Goal: Task Accomplishment & Management: Manage account settings

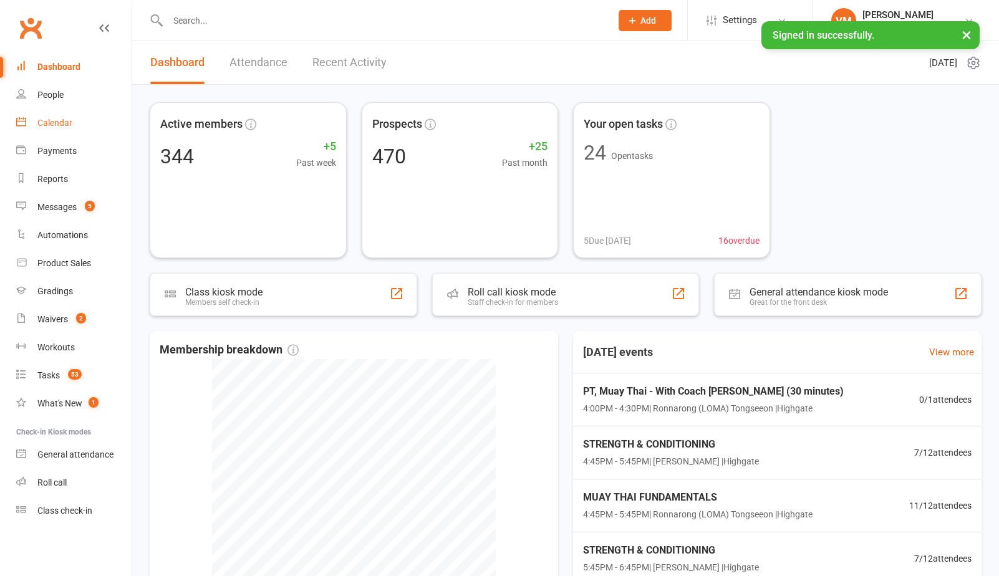
click at [71, 129] on link "Calendar" at bounding box center [73, 123] width 115 height 28
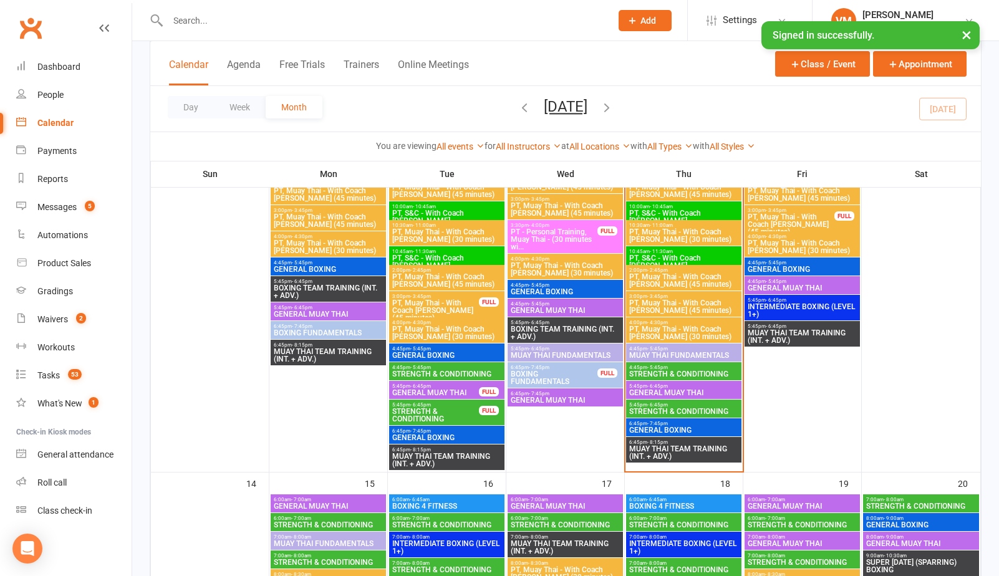
scroll to position [923, 0]
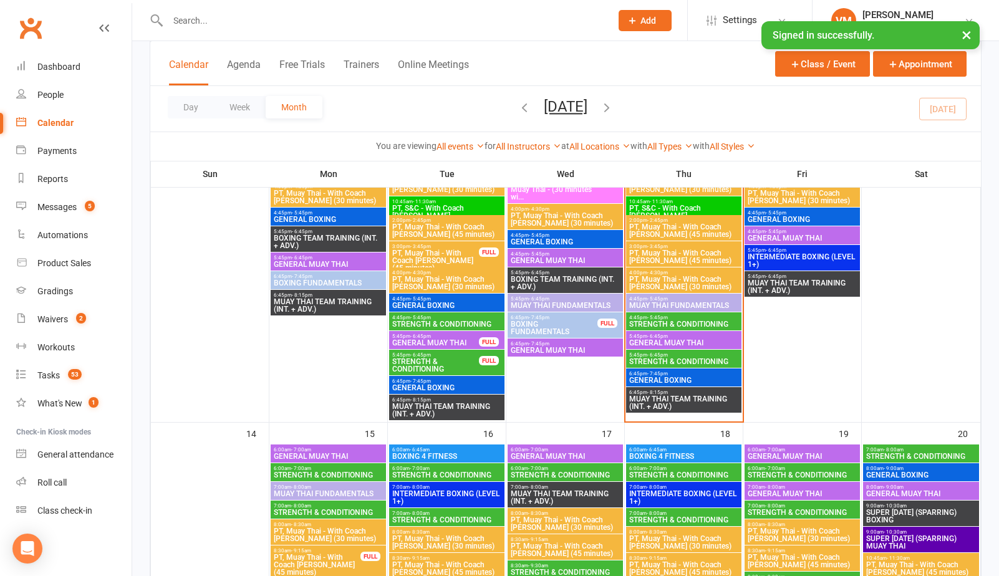
click at [650, 319] on span "- 5:45pm" at bounding box center [657, 318] width 21 height 6
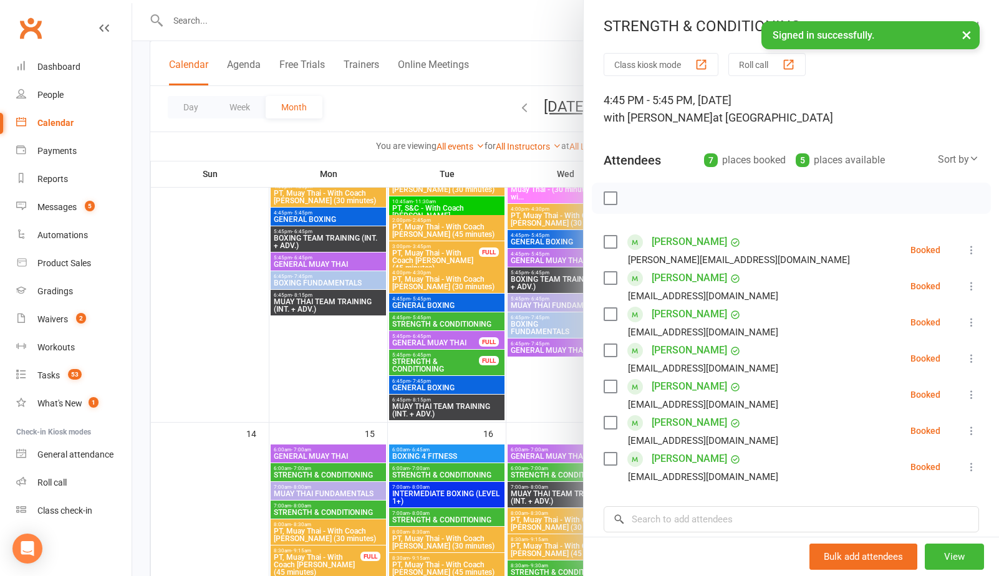
click at [535, 382] on div at bounding box center [565, 288] width 867 height 576
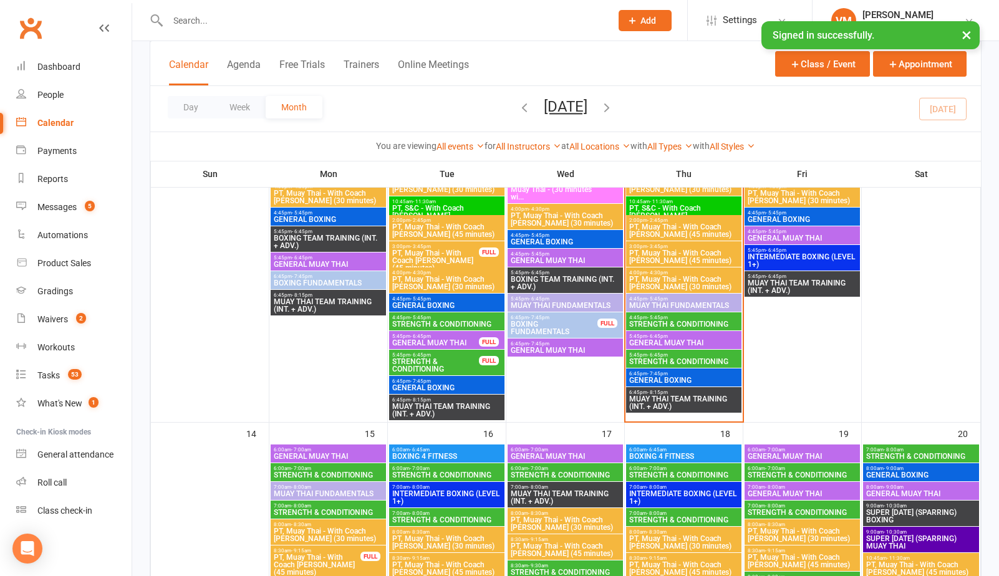
click at [672, 356] on span "5:45pm - 6:45pm" at bounding box center [684, 355] width 110 height 6
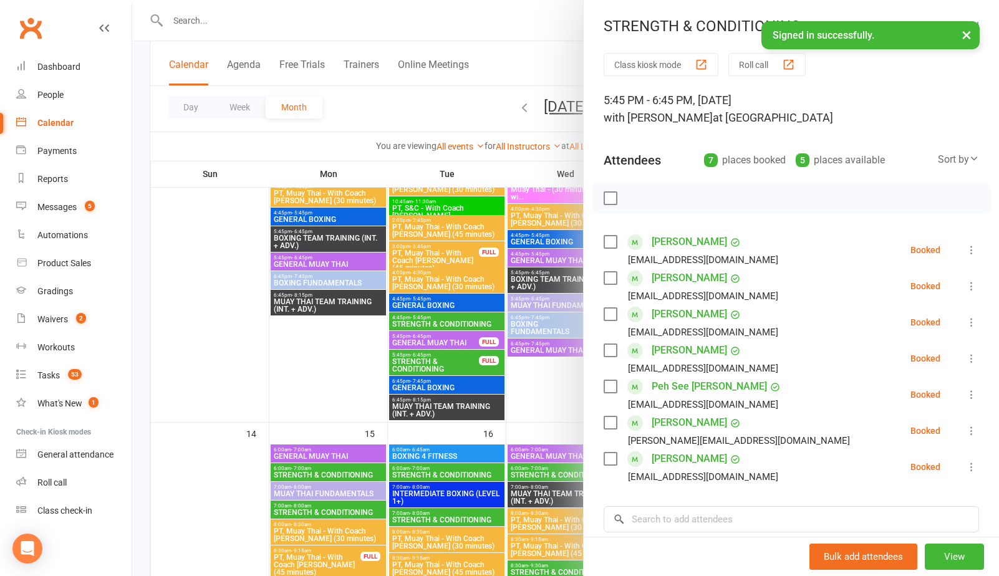
click at [548, 385] on div at bounding box center [565, 288] width 867 height 576
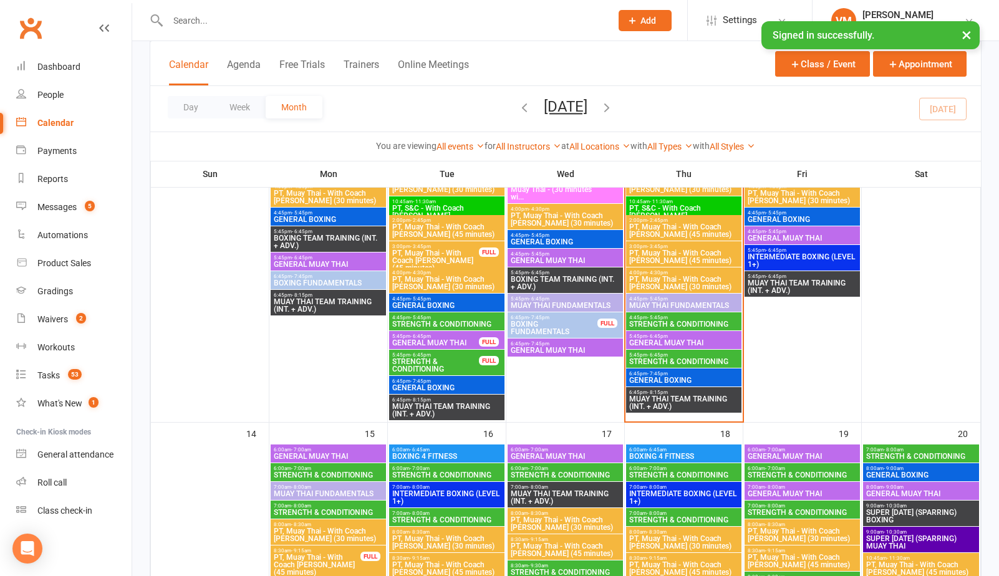
click at [665, 352] on span "- 6:45pm" at bounding box center [657, 355] width 21 height 6
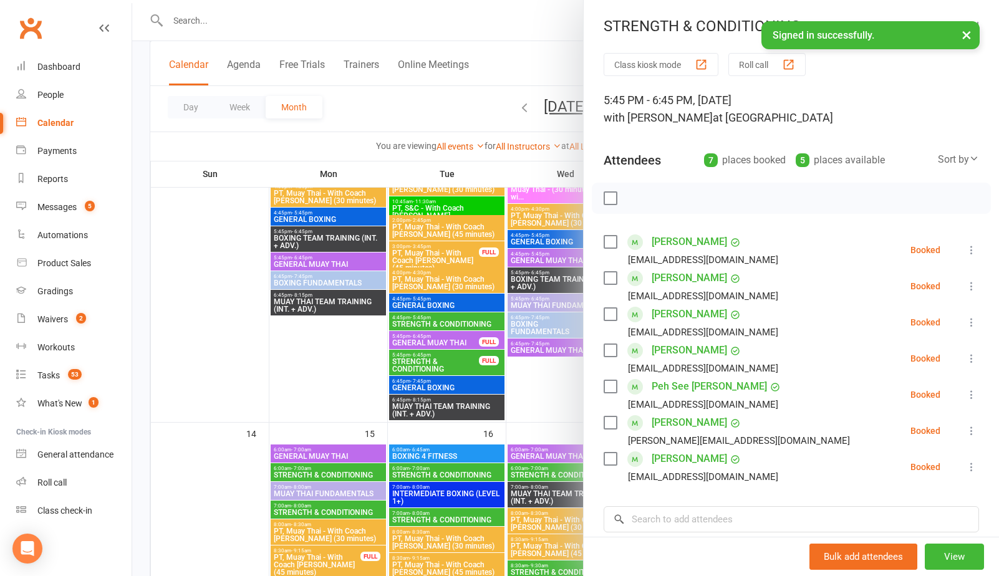
click at [556, 386] on div at bounding box center [565, 288] width 867 height 576
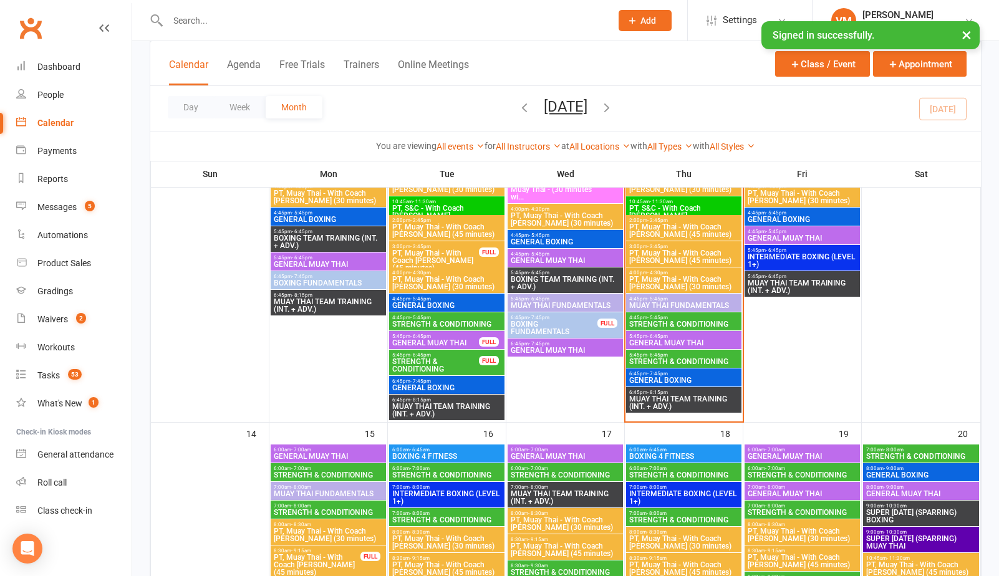
click at [655, 316] on span "- 5:45pm" at bounding box center [657, 318] width 21 height 6
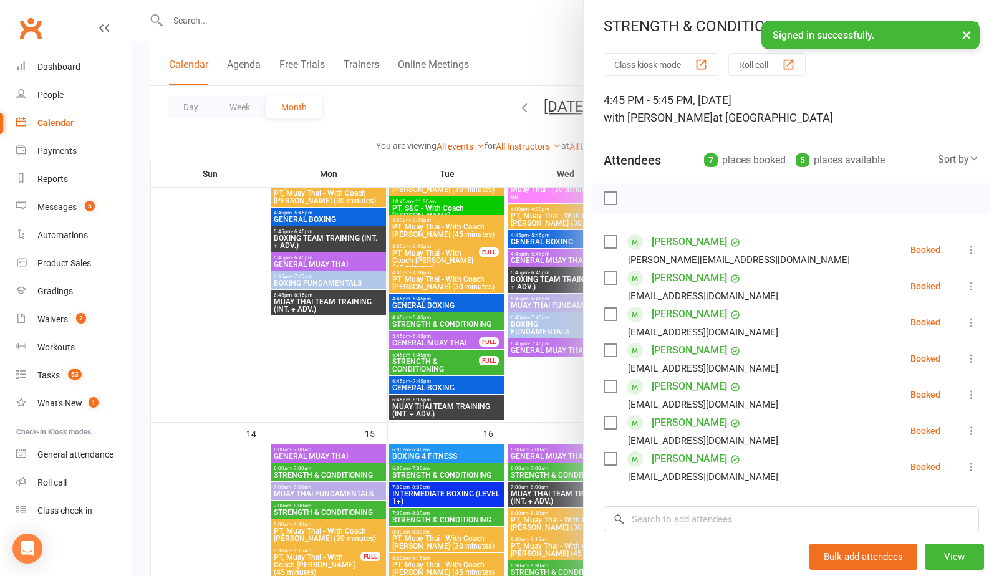
click at [566, 396] on div at bounding box center [565, 288] width 867 height 576
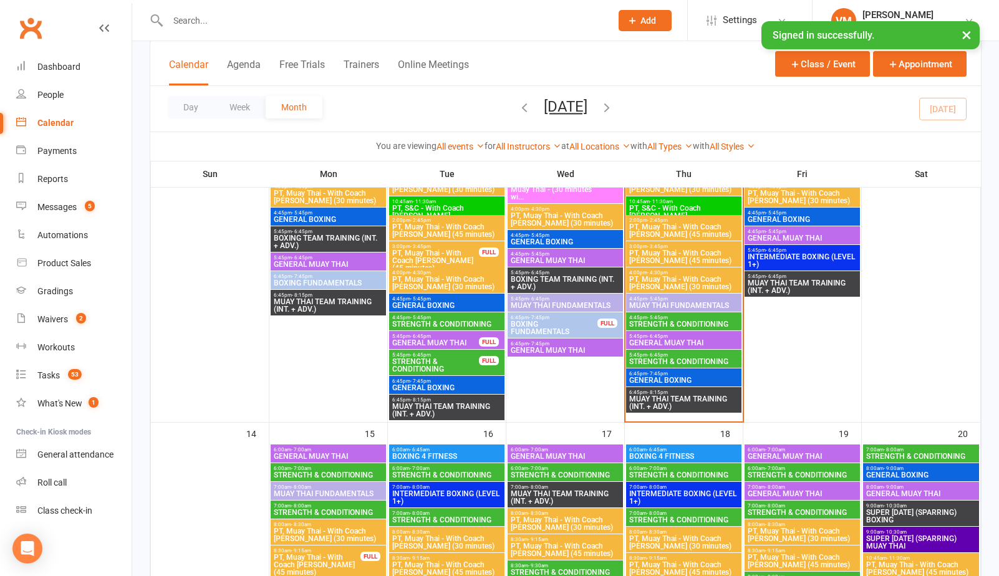
scroll to position [955, 0]
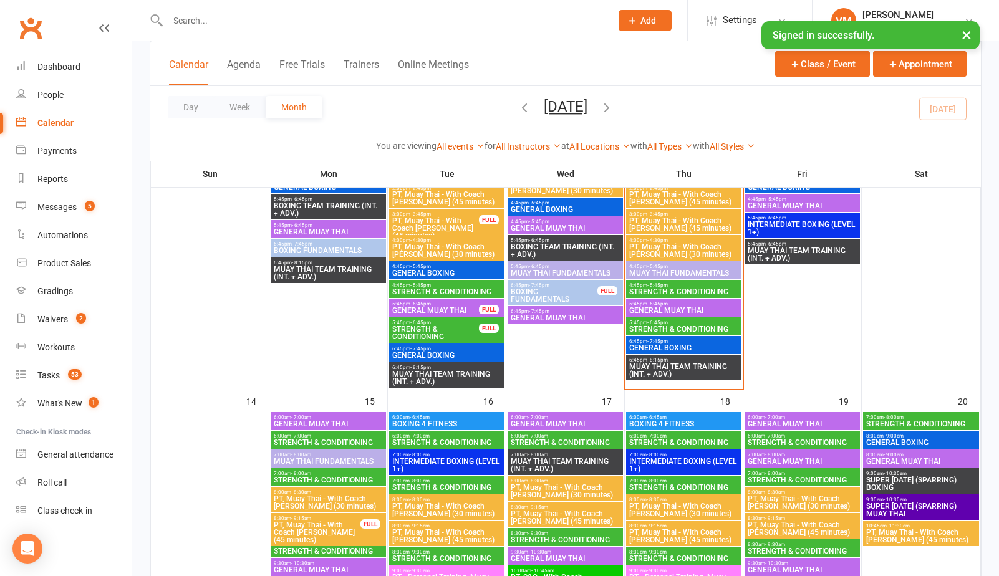
click at [697, 289] on span "STRENGTH & CONDITIONING" at bounding box center [684, 291] width 110 height 7
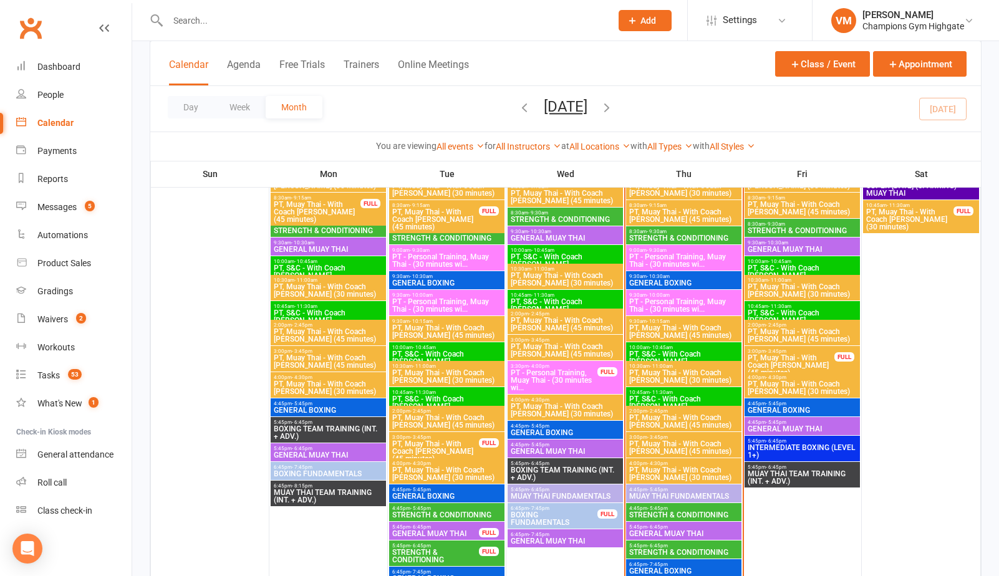
scroll to position [734, 0]
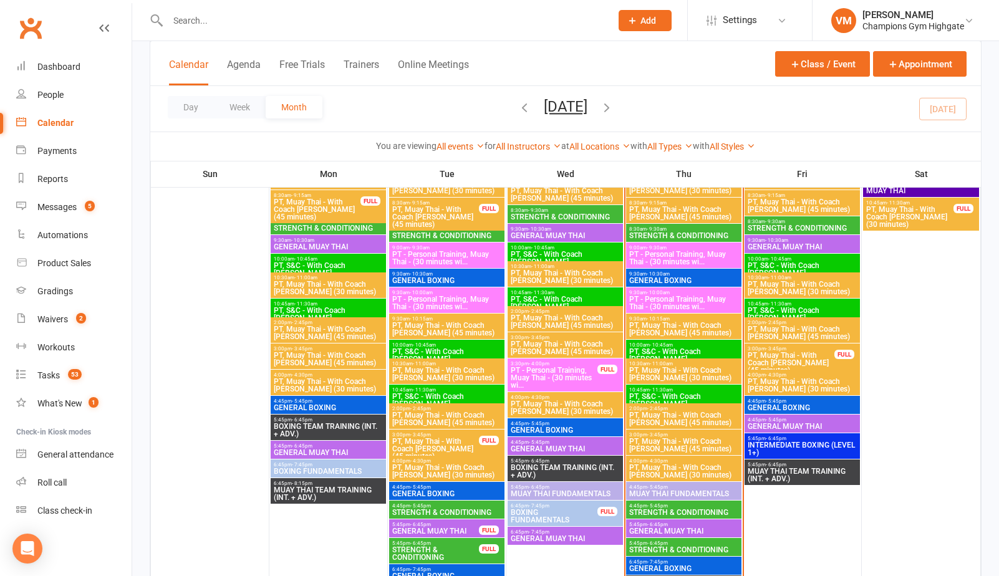
click at [644, 510] on span "STRENGTH & CONDITIONING" at bounding box center [684, 512] width 110 height 7
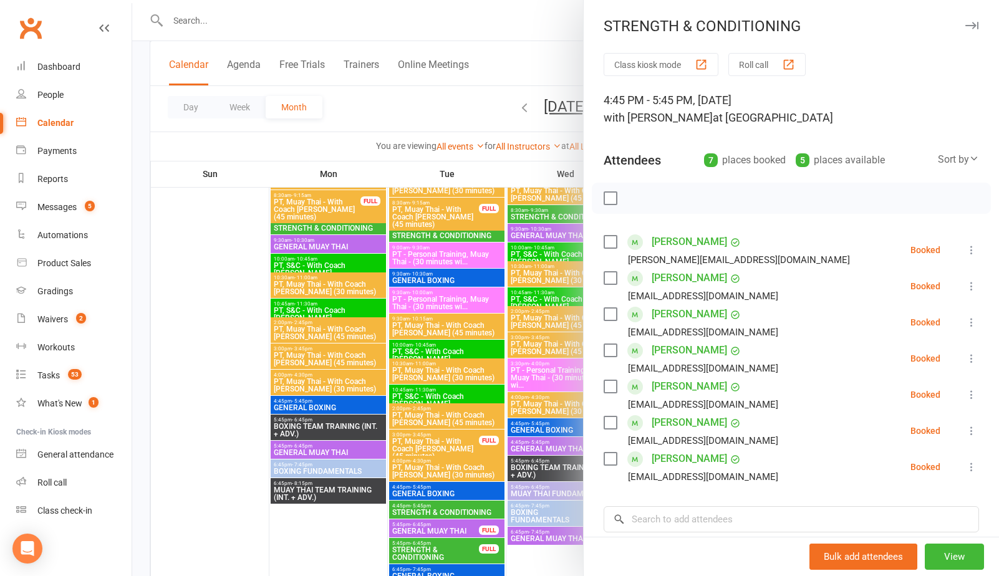
click at [452, 116] on div at bounding box center [565, 288] width 867 height 576
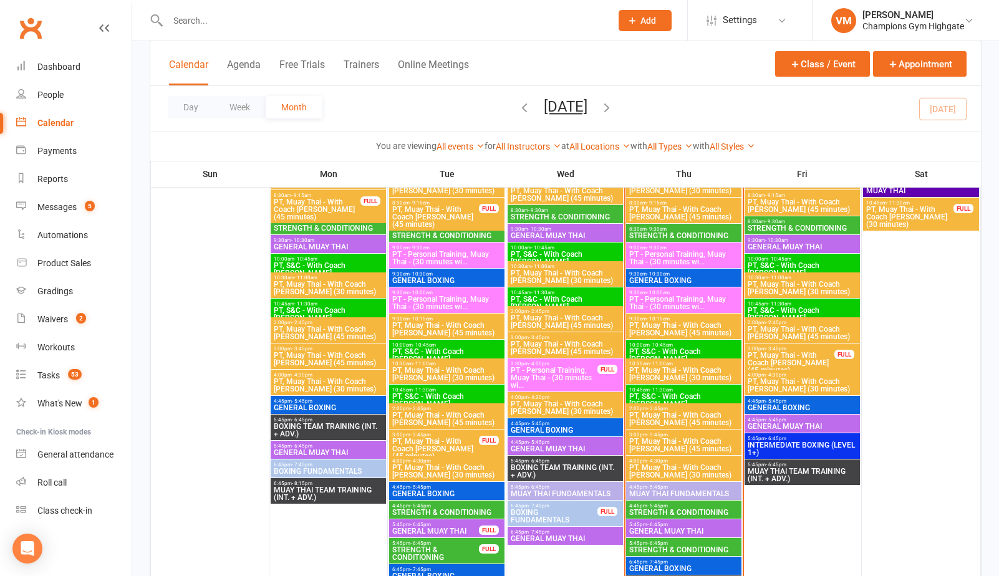
click at [682, 550] on span "STRENGTH & CONDITIONING" at bounding box center [684, 549] width 110 height 7
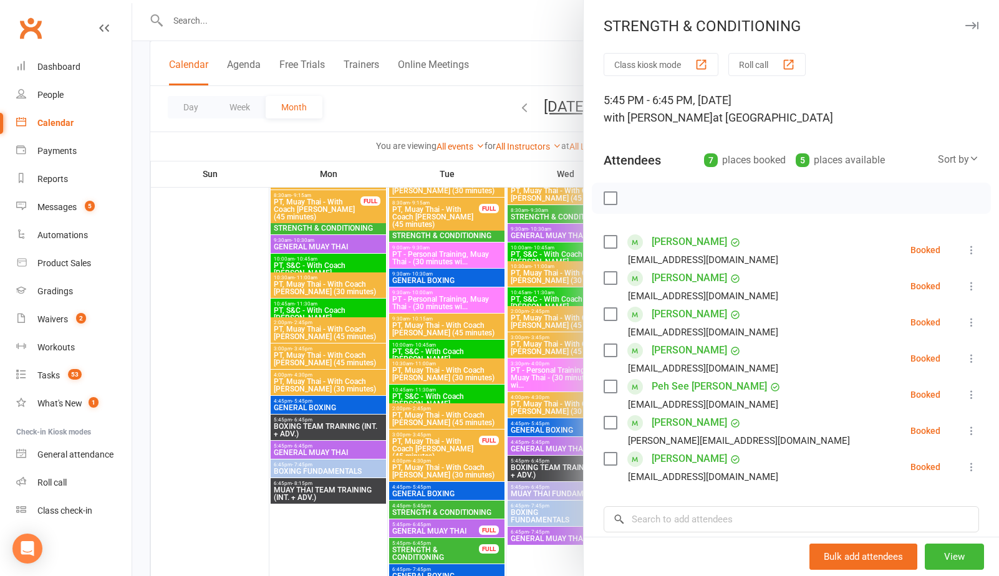
click at [475, 98] on div at bounding box center [565, 288] width 867 height 576
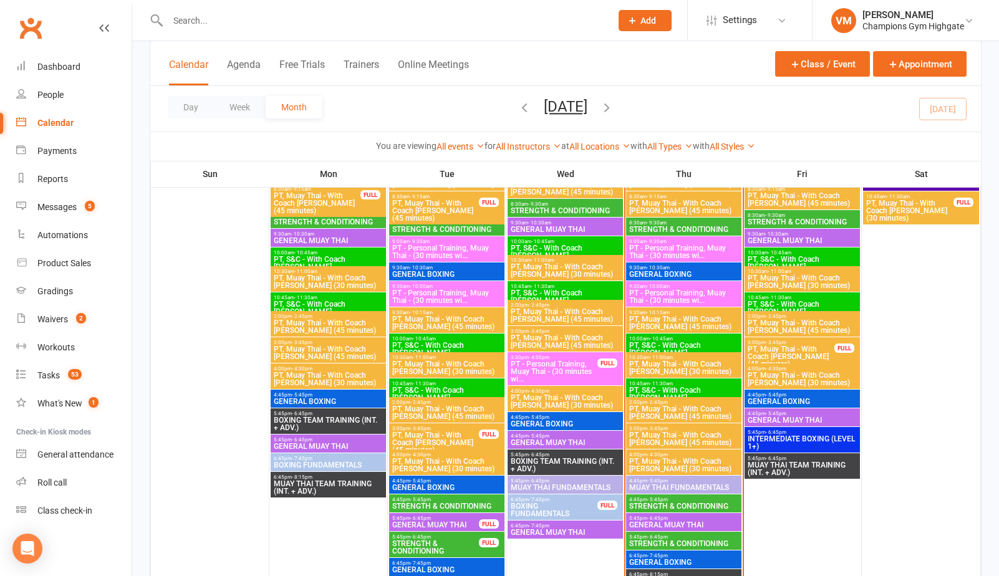
scroll to position [750, 0]
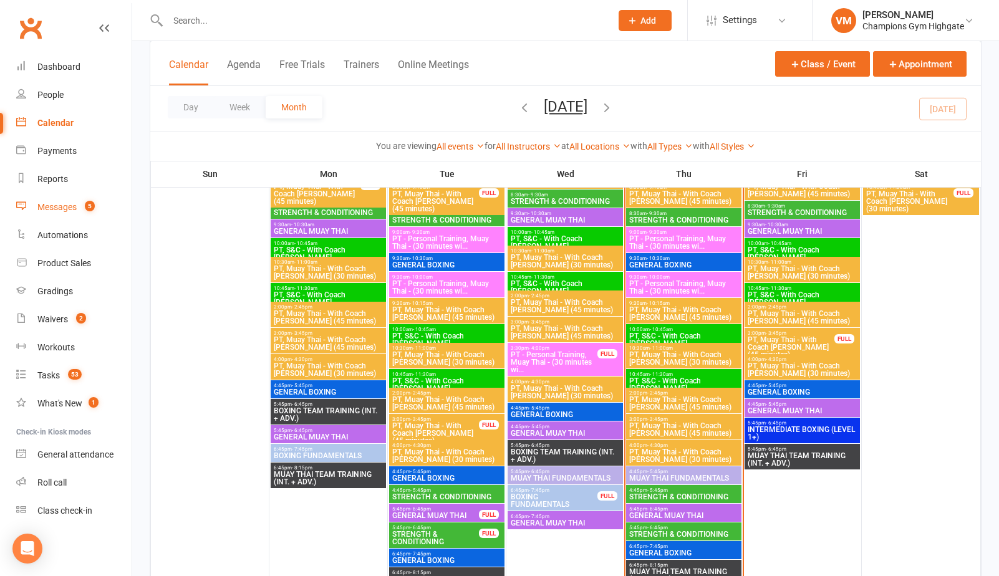
click at [68, 211] on div "Messages" at bounding box center [56, 207] width 39 height 10
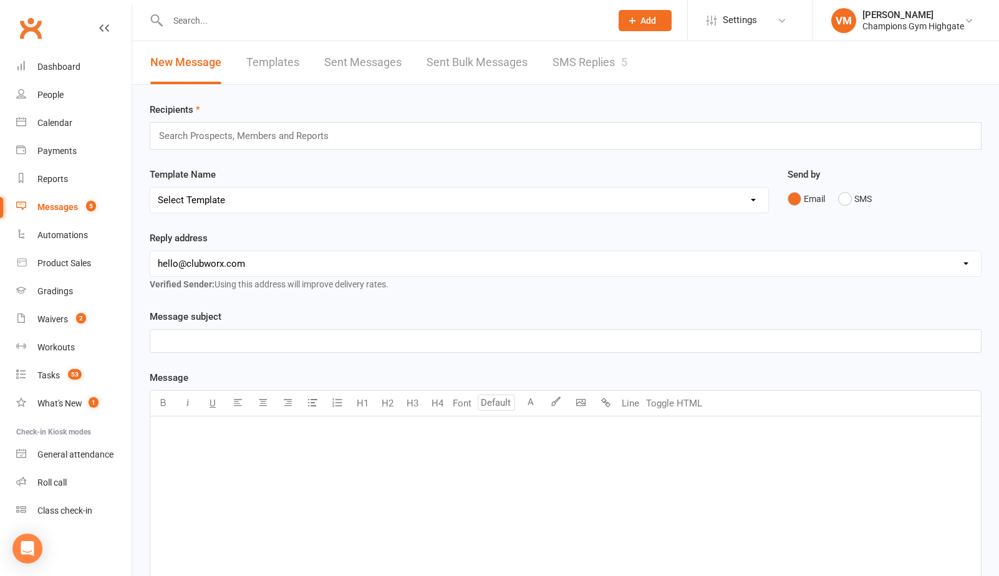
click at [592, 62] on link "SMS Replies 5" at bounding box center [590, 62] width 75 height 43
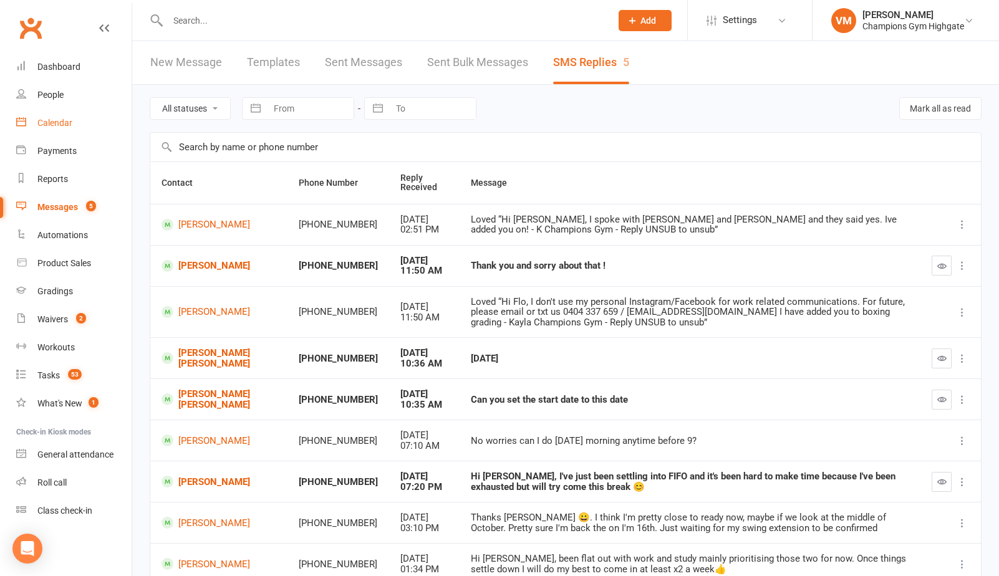
click at [79, 119] on link "Calendar" at bounding box center [73, 123] width 115 height 28
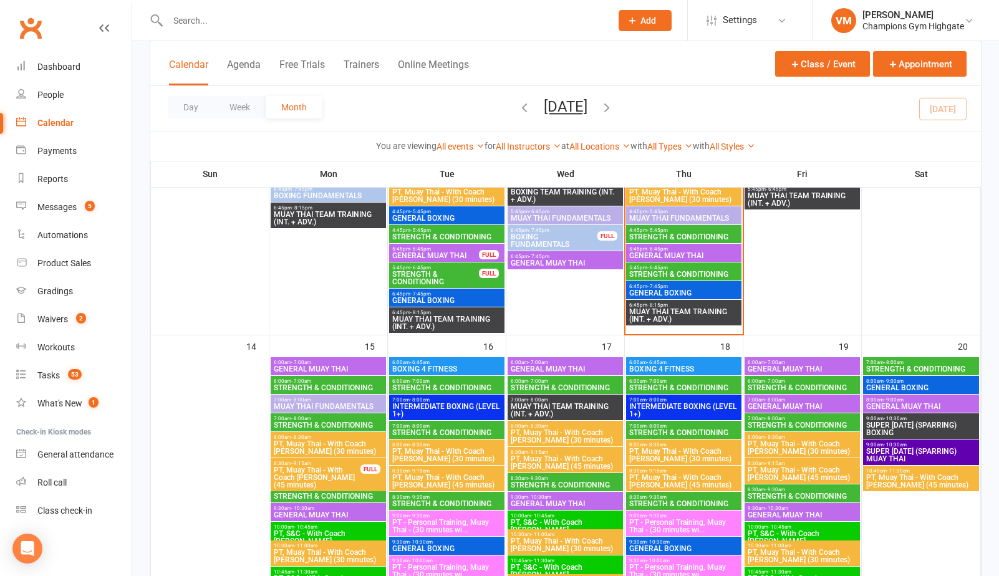
scroll to position [1002, 0]
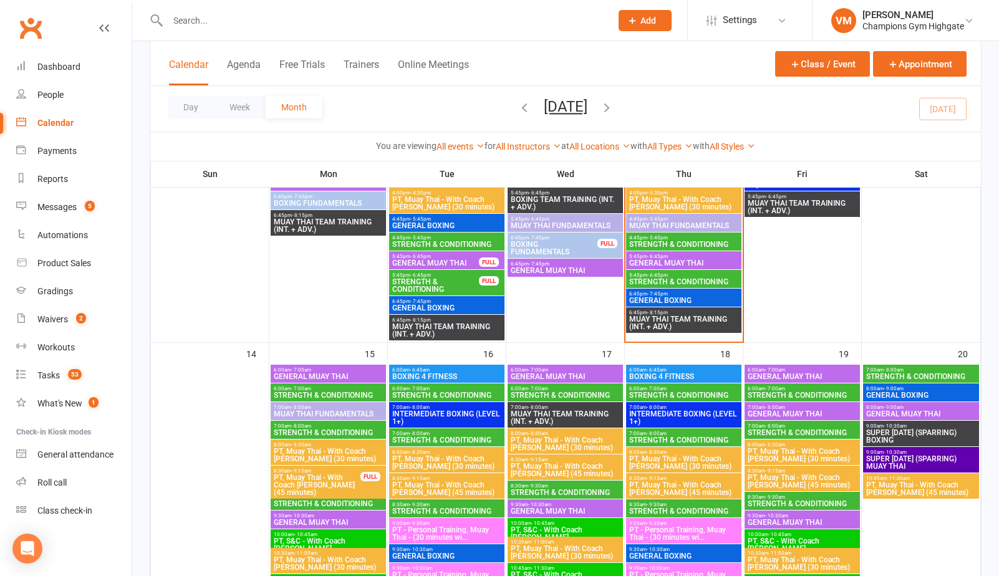
click at [687, 273] on span "5:45pm - 6:45pm" at bounding box center [684, 276] width 110 height 6
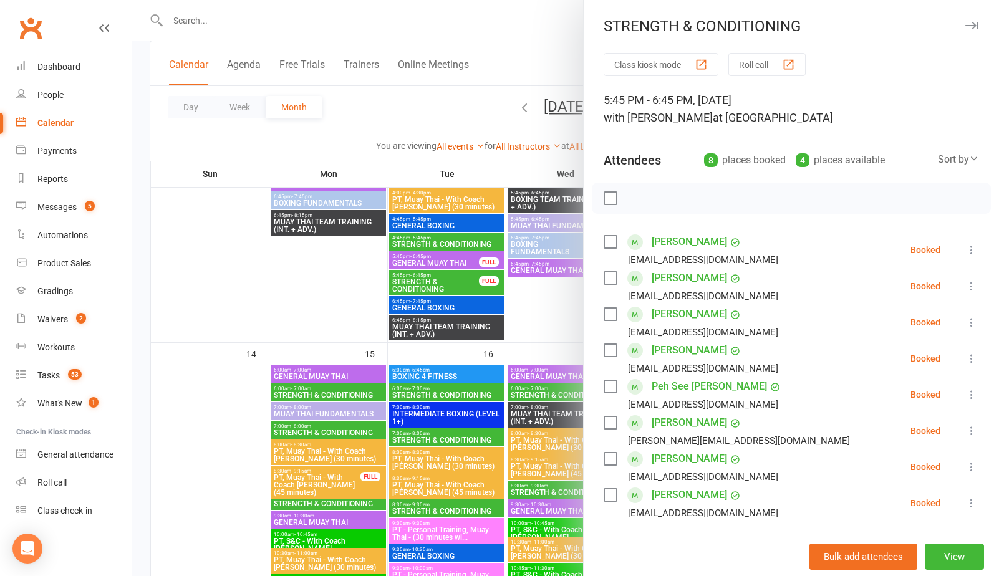
click at [558, 306] on div at bounding box center [565, 288] width 867 height 576
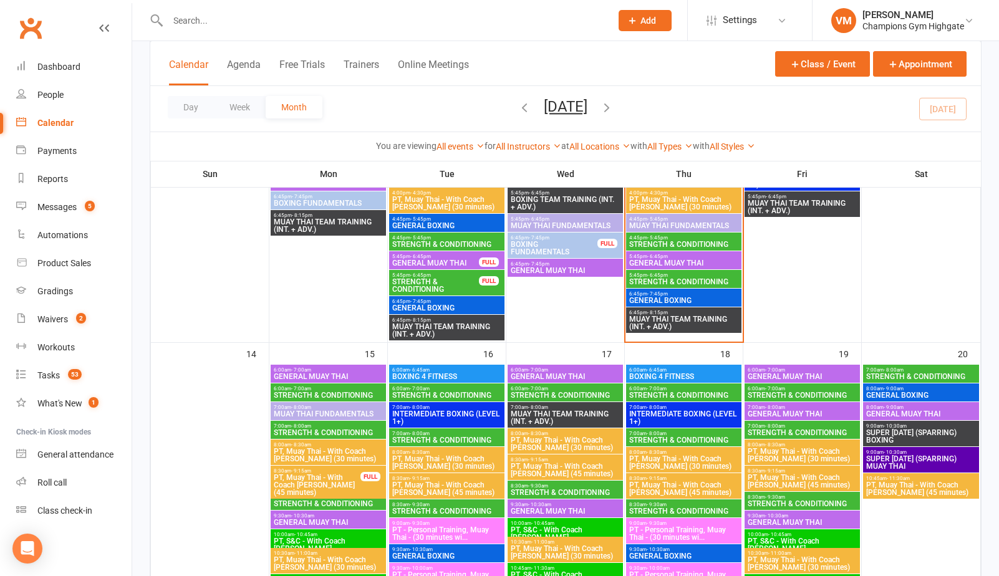
click at [680, 238] on span "4:45pm - 5:45pm" at bounding box center [684, 238] width 110 height 6
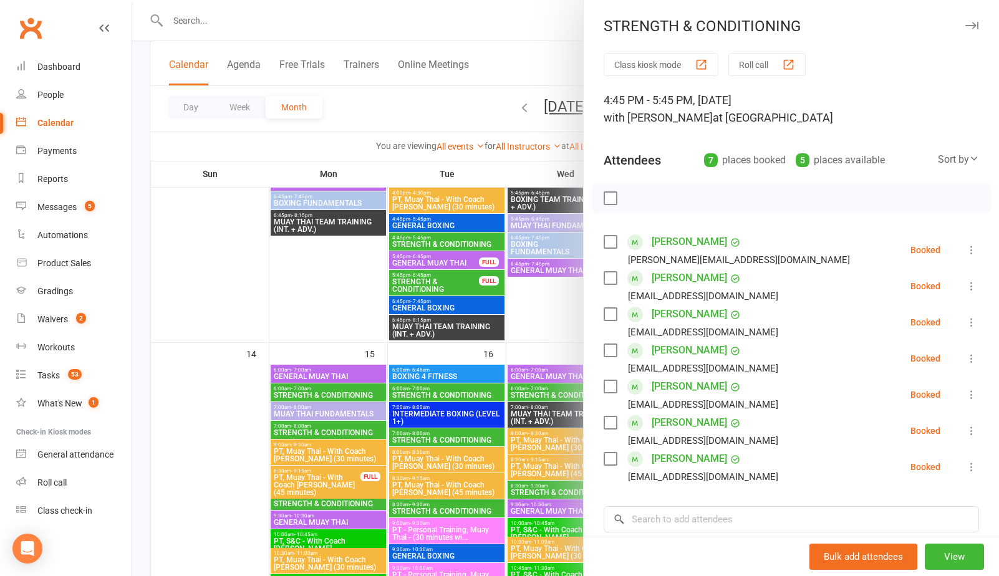
click at [540, 309] on div at bounding box center [565, 288] width 867 height 576
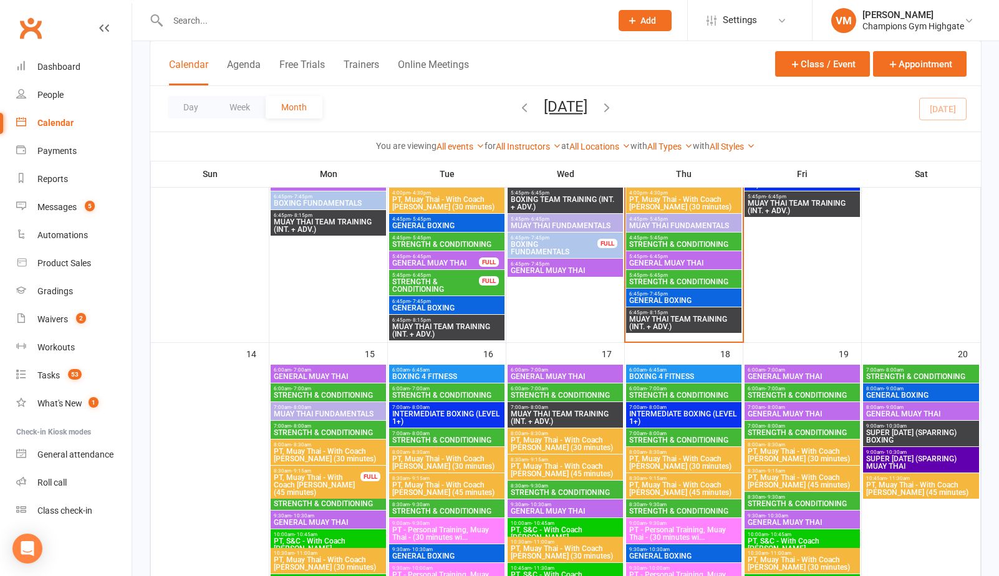
click at [457, 264] on span "GENERAL MUAY THAI" at bounding box center [436, 262] width 88 height 7
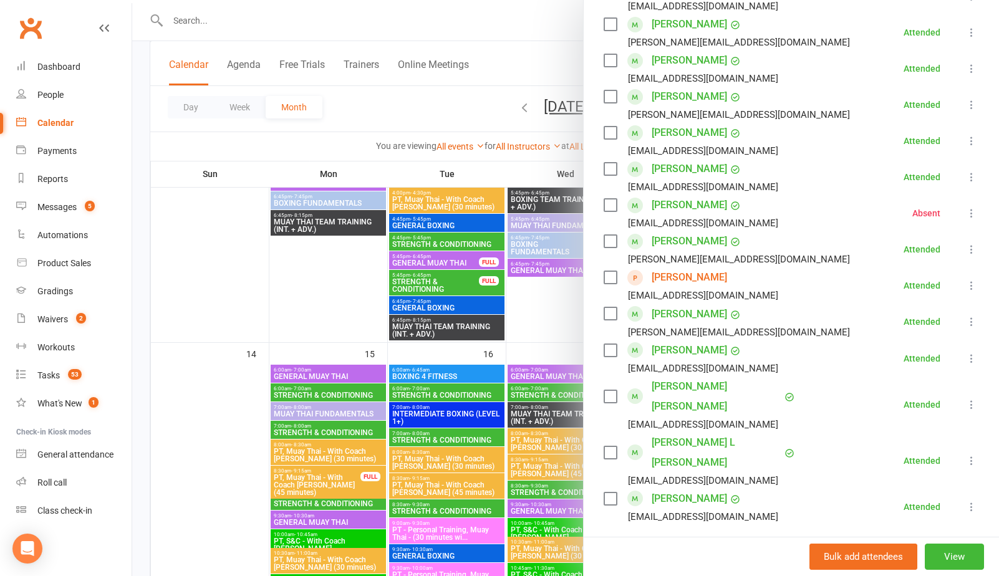
scroll to position [746, 0]
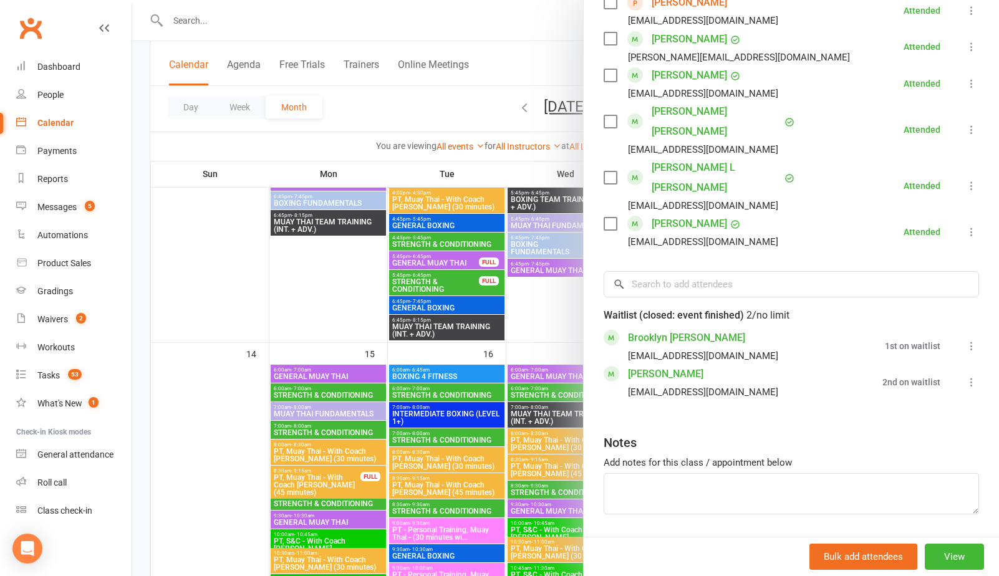
click at [571, 303] on div at bounding box center [565, 288] width 867 height 576
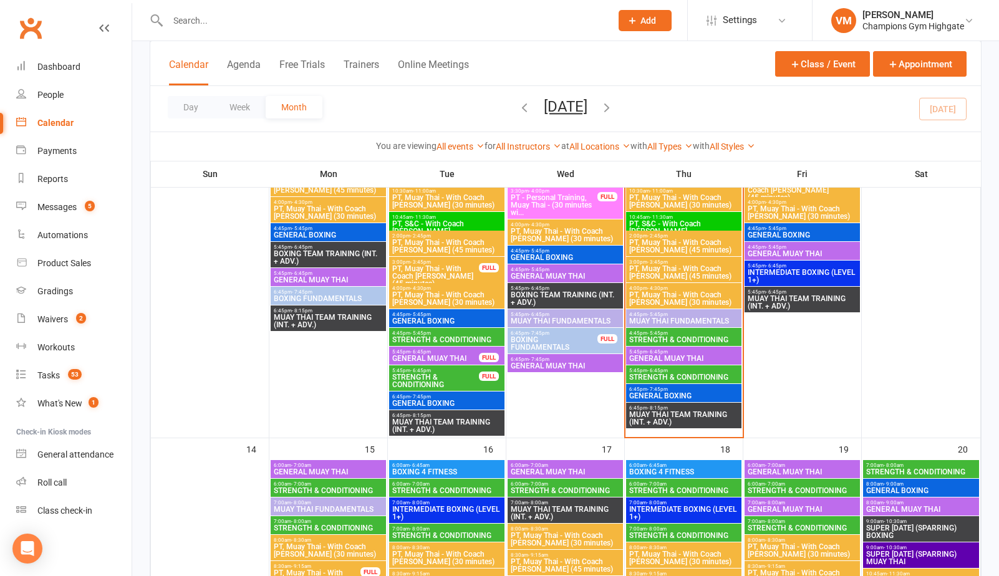
scroll to position [926, 0]
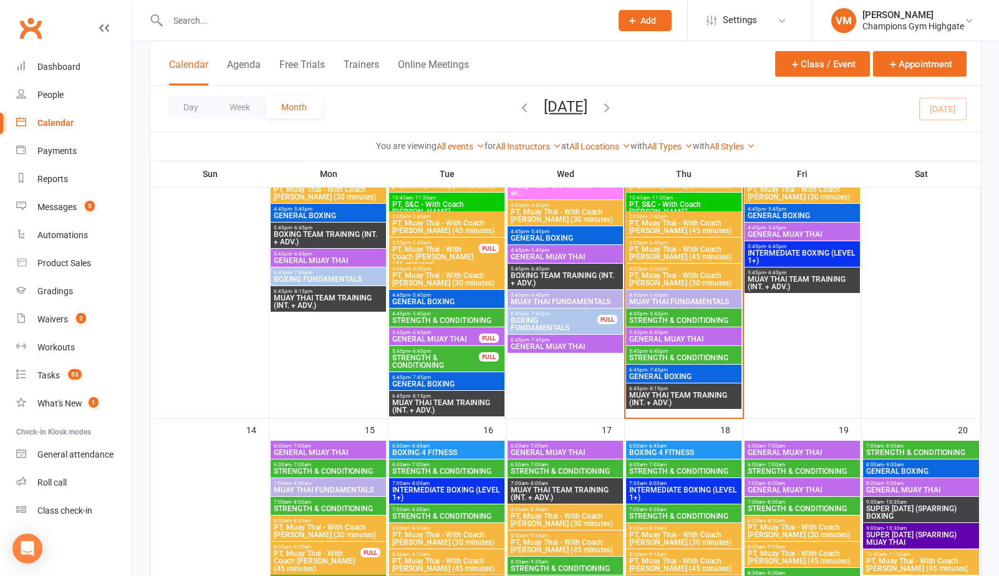
click at [678, 351] on span "5:45pm - 6:45pm" at bounding box center [684, 352] width 110 height 6
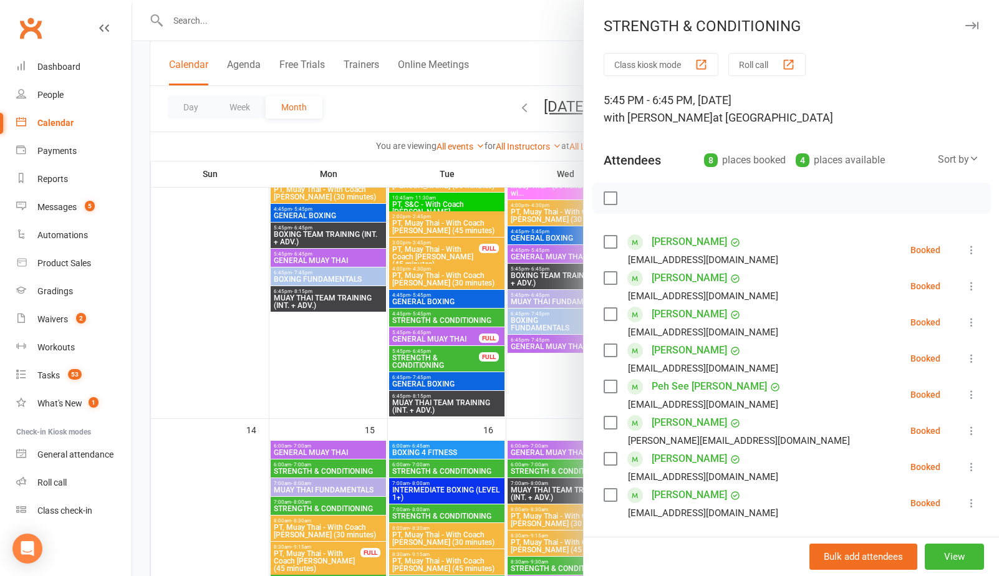
click at [557, 382] on div at bounding box center [565, 288] width 867 height 576
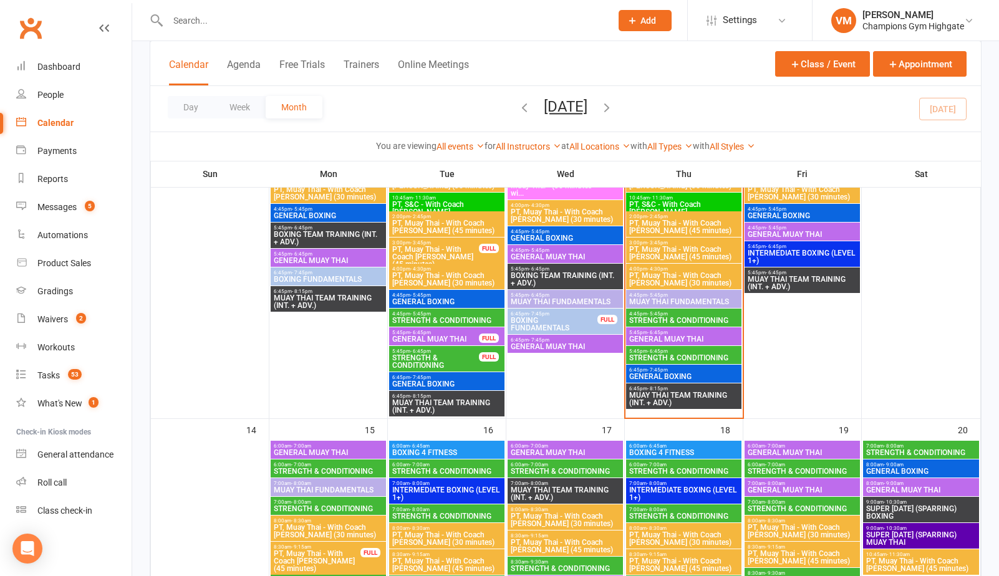
click at [681, 321] on span "STRENGTH & CONDITIONING" at bounding box center [684, 320] width 110 height 7
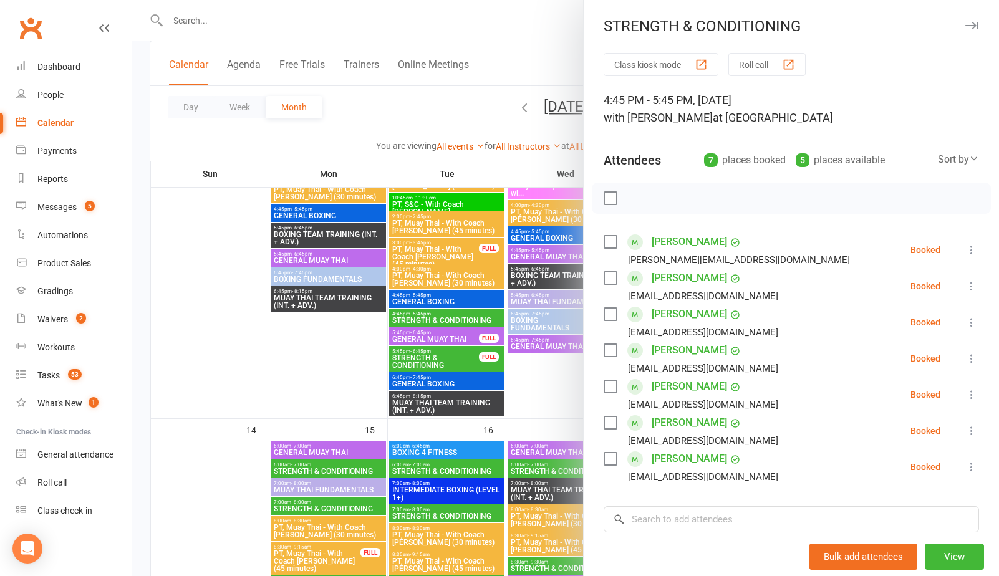
click at [553, 387] on div at bounding box center [565, 288] width 867 height 576
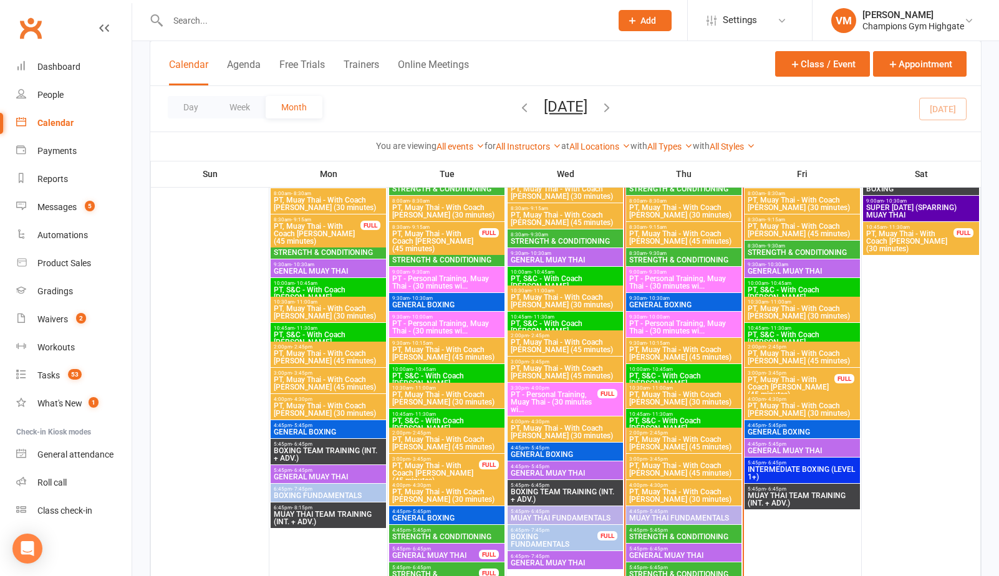
scroll to position [722, 0]
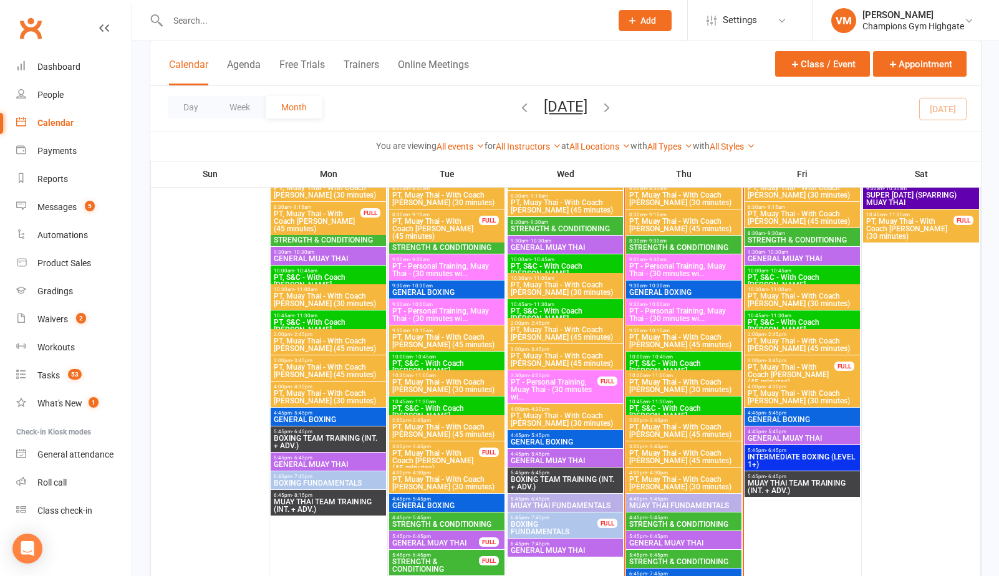
click at [663, 521] on span "STRENGTH & CONDITIONING" at bounding box center [684, 524] width 110 height 7
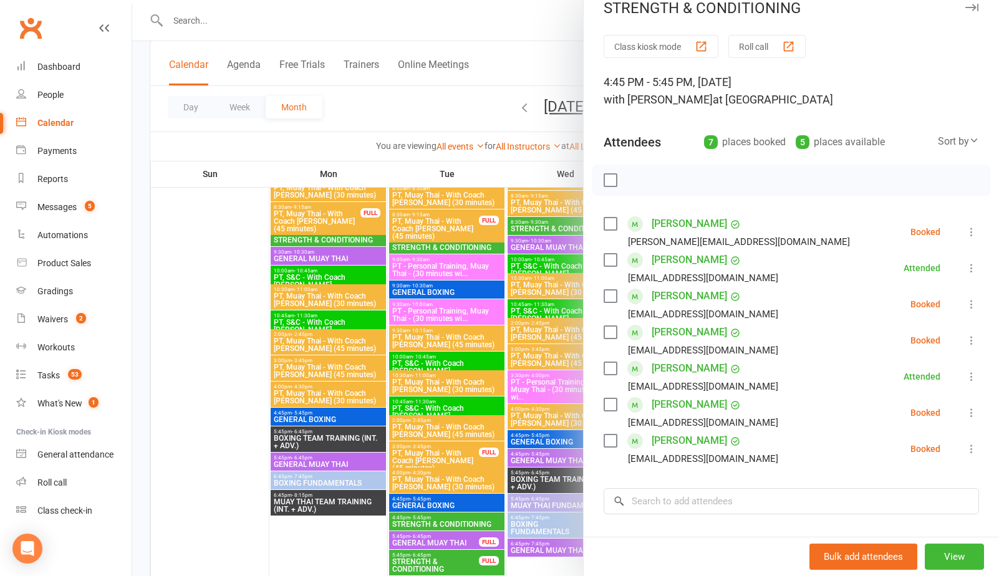
scroll to position [24, 0]
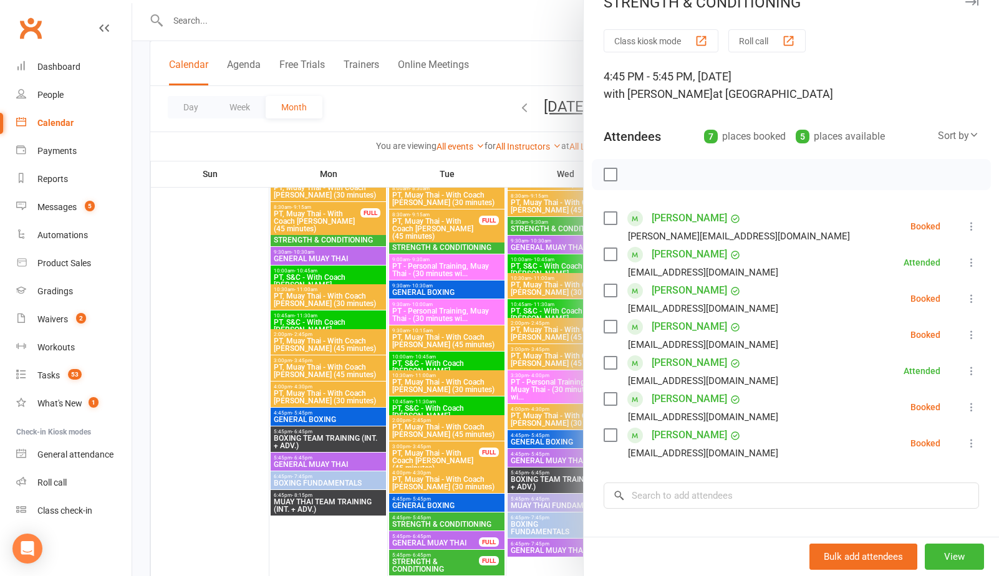
click at [248, 477] on div at bounding box center [565, 288] width 867 height 576
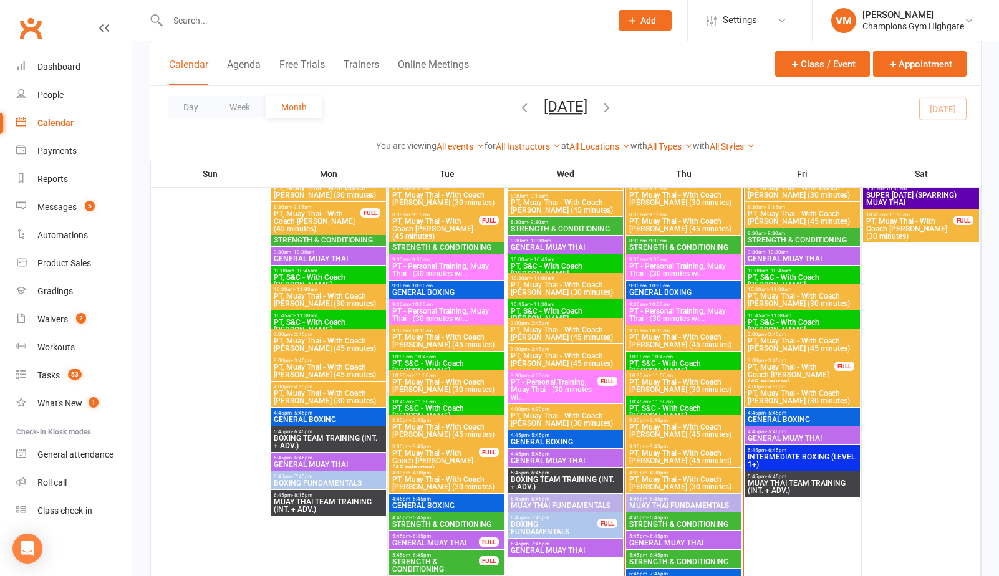
click at [664, 560] on span "STRENGTH & CONDITIONING" at bounding box center [684, 561] width 110 height 7
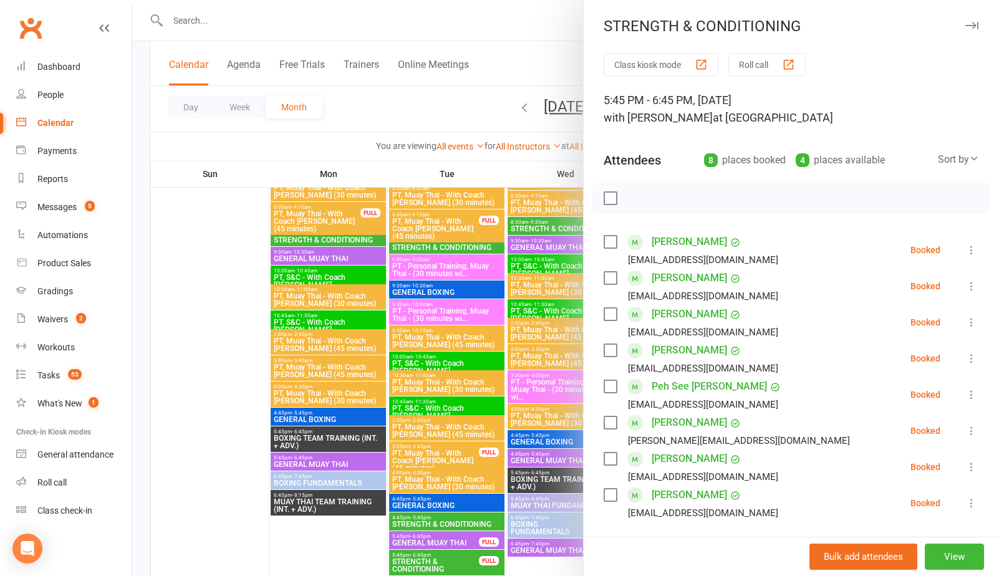
click at [223, 431] on div at bounding box center [565, 288] width 867 height 576
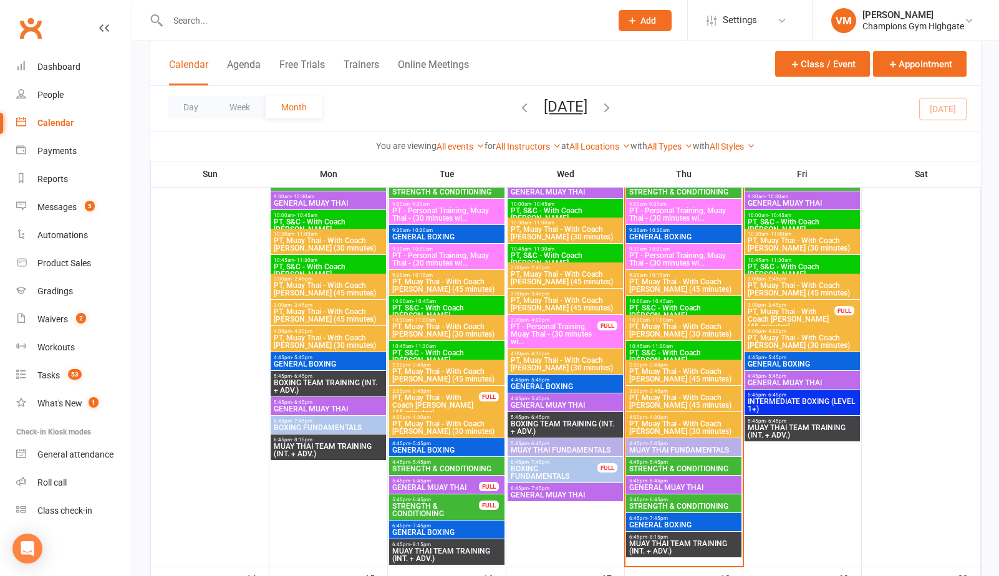
scroll to position [778, 0]
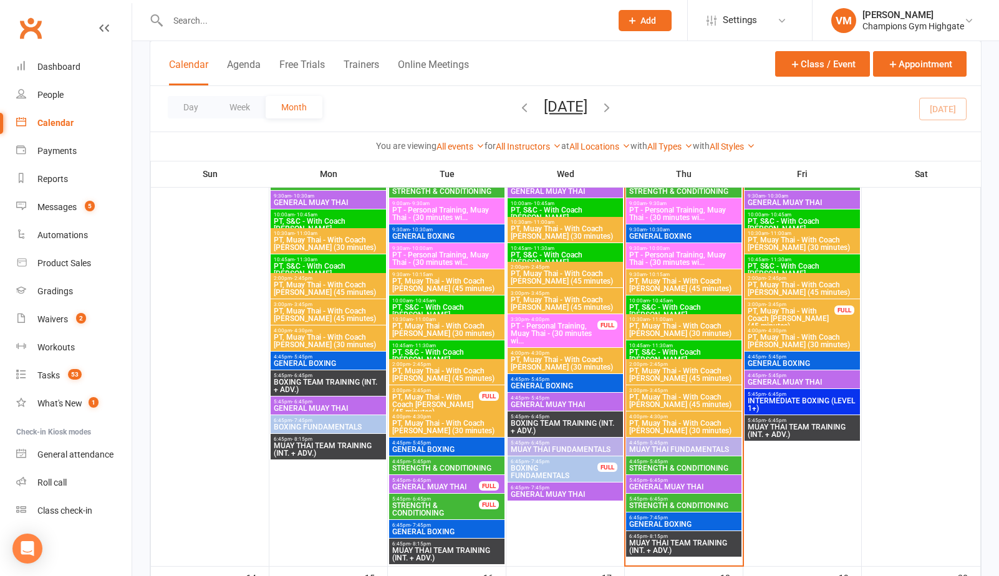
click at [660, 499] on span "- 6:45pm" at bounding box center [657, 500] width 21 height 6
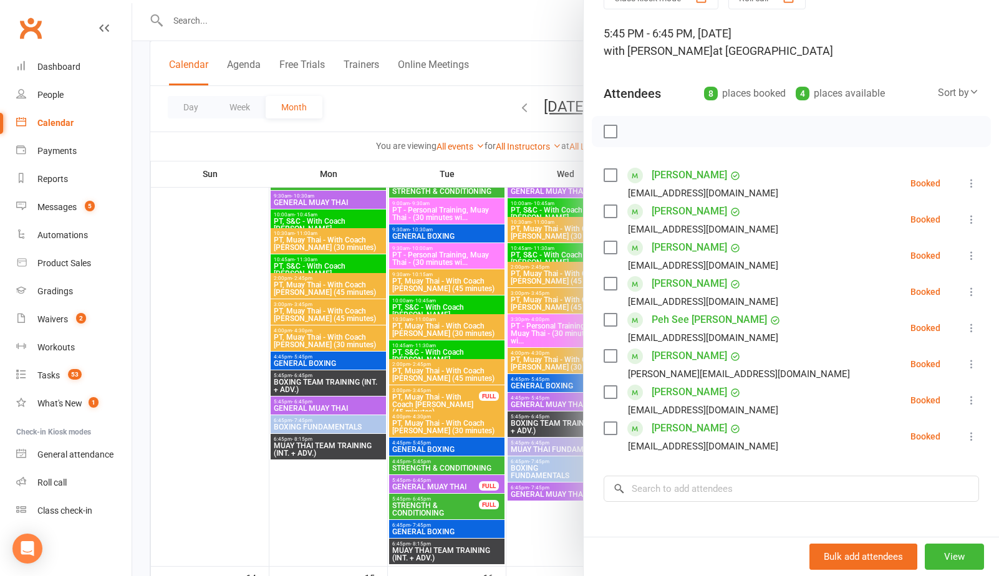
scroll to position [77, 0]
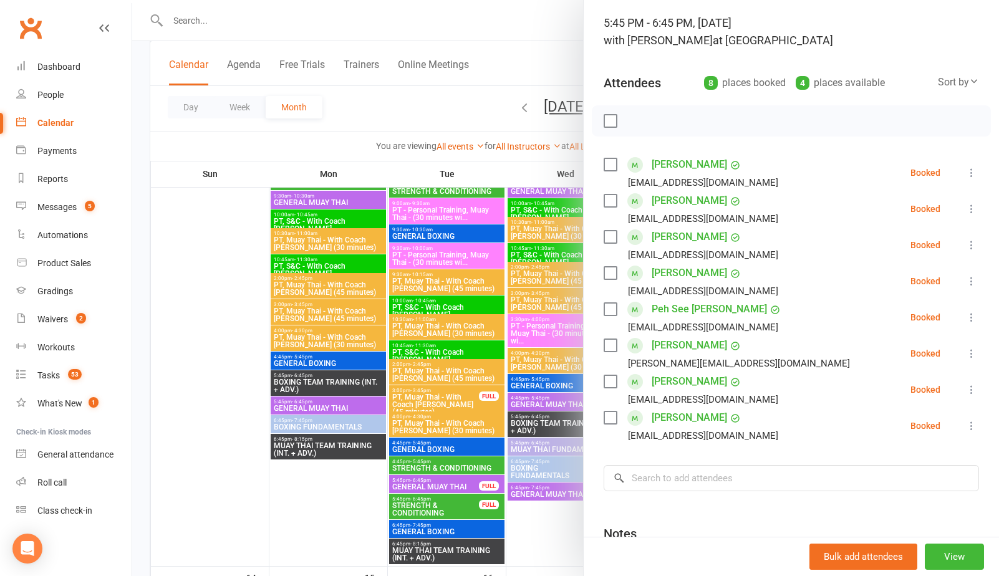
click at [175, 429] on div at bounding box center [565, 288] width 867 height 576
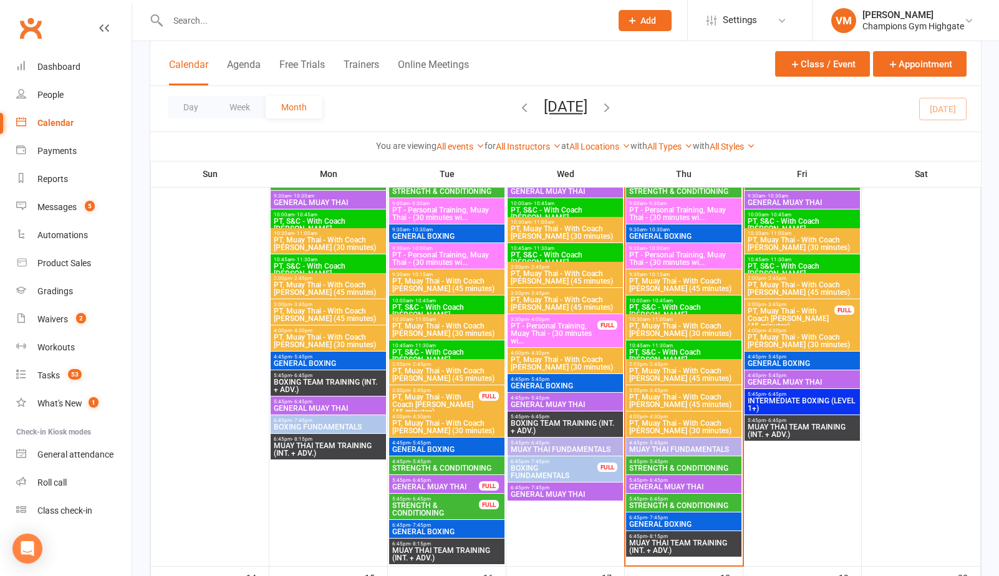
click at [647, 460] on span "- 5:45pm" at bounding box center [657, 462] width 21 height 6
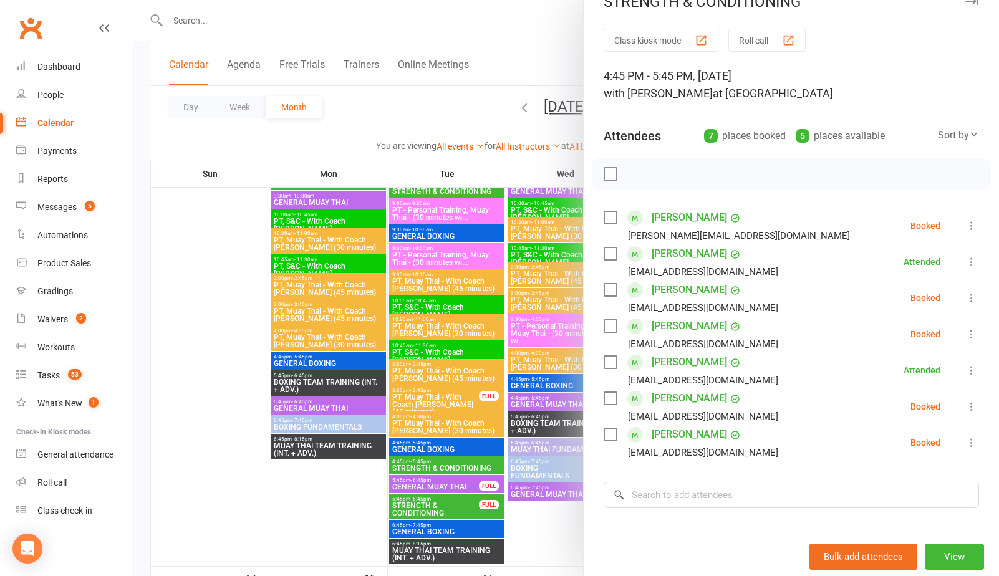
scroll to position [26, 0]
click at [608, 323] on label at bounding box center [610, 325] width 12 height 12
click at [641, 174] on icon "button" at bounding box center [638, 173] width 14 height 14
click at [613, 324] on label at bounding box center [610, 325] width 12 height 12
click at [582, 549] on div at bounding box center [565, 288] width 867 height 576
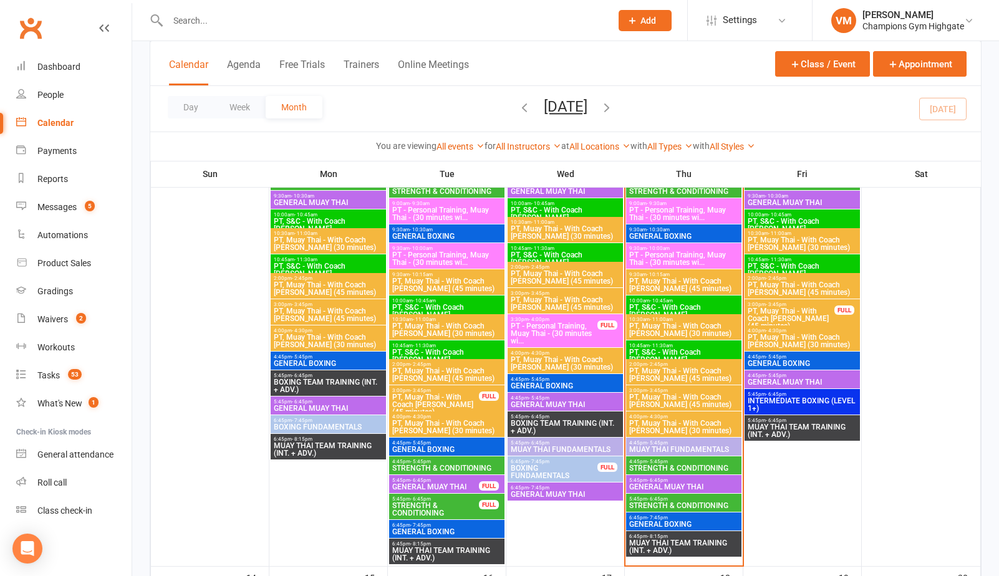
click at [710, 467] on span "STRENGTH & CONDITIONING" at bounding box center [684, 468] width 110 height 7
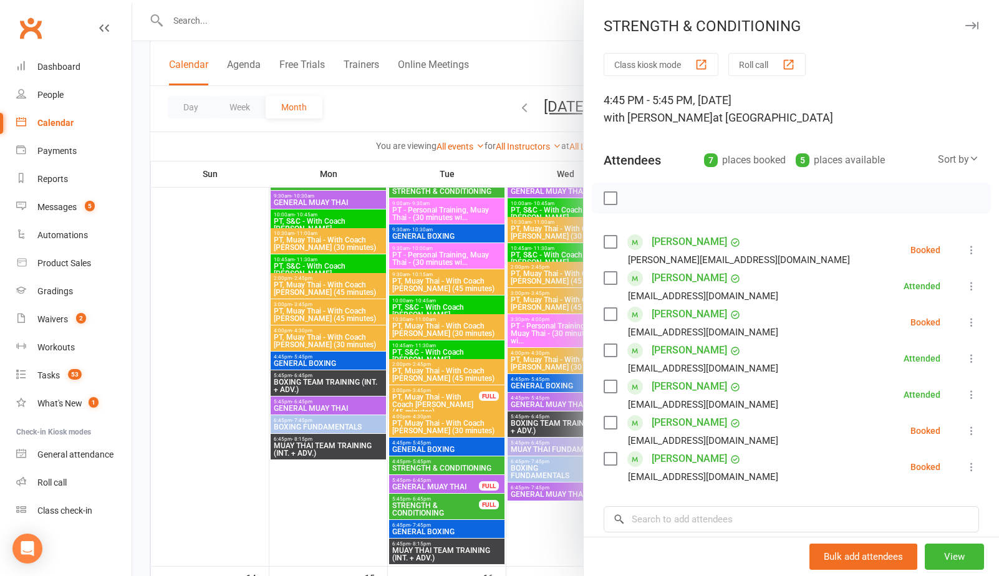
click at [611, 423] on label at bounding box center [610, 423] width 12 height 12
click at [635, 195] on icon "button" at bounding box center [638, 199] width 14 height 14
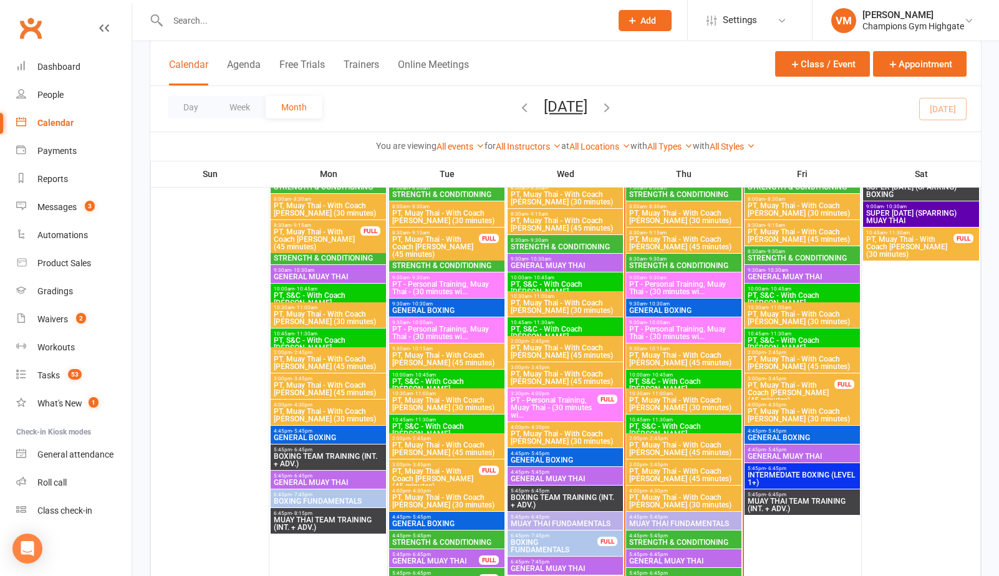
scroll to position [737, 0]
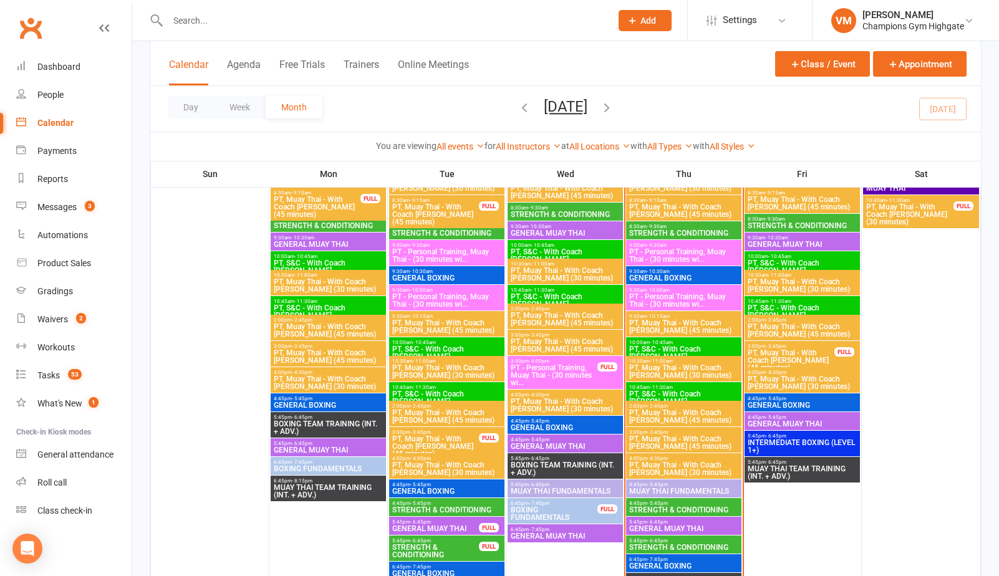
click at [701, 508] on span "STRENGTH & CONDITIONING" at bounding box center [684, 510] width 110 height 7
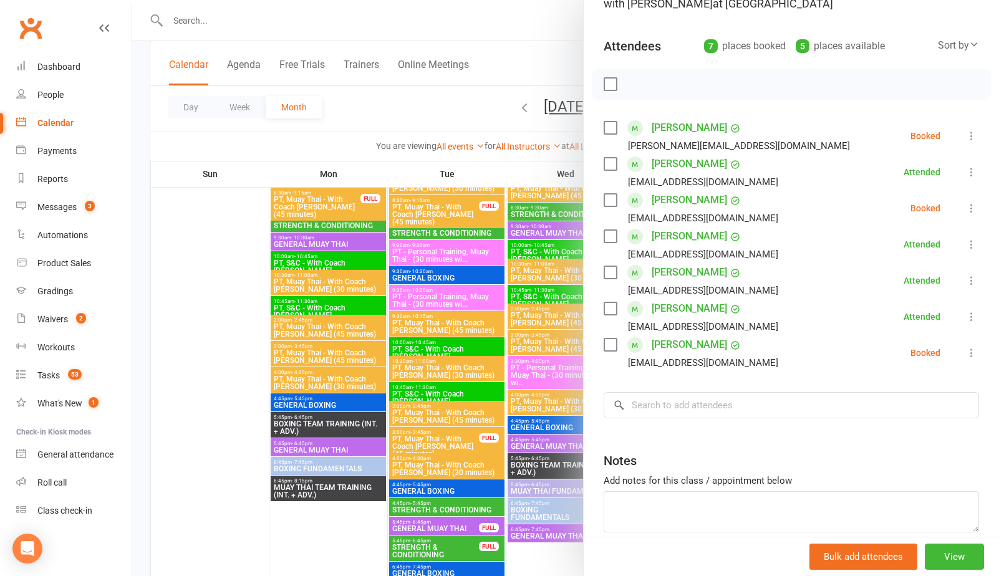
scroll to position [106, 0]
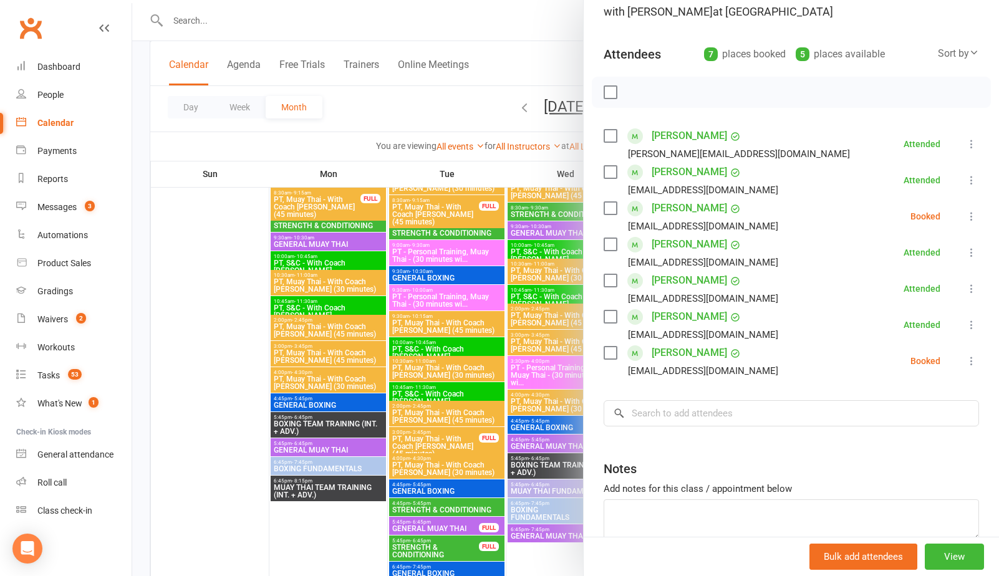
click at [618, 210] on div "Alex Hill ahill299@googlemail.com" at bounding box center [694, 216] width 180 height 36
click at [614, 210] on label at bounding box center [610, 208] width 12 height 12
click at [638, 94] on icon "button" at bounding box center [638, 92] width 14 height 14
click at [674, 415] on input "search" at bounding box center [792, 413] width 376 height 26
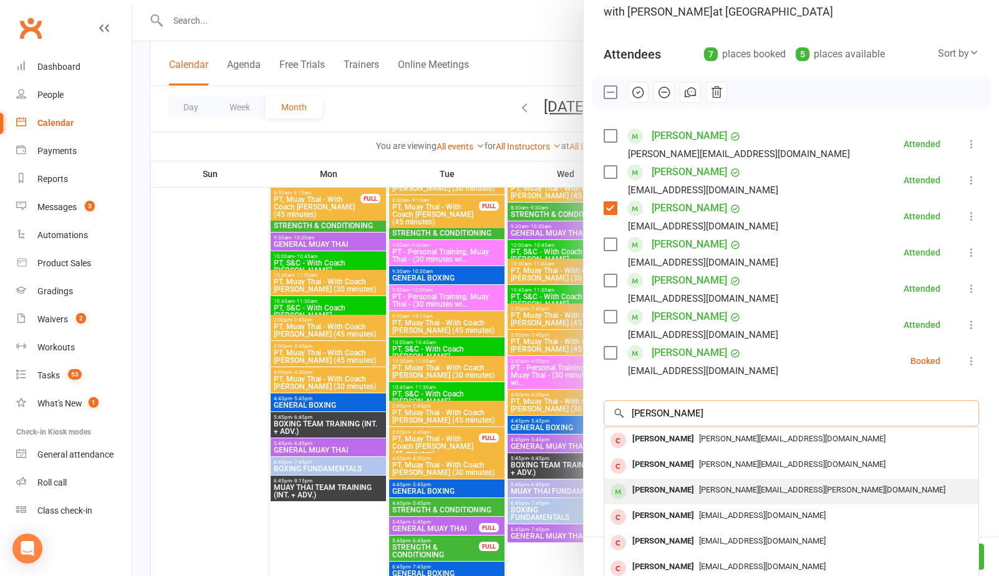
type input "nicole"
click at [671, 492] on div "Nicole Lavagnino" at bounding box center [664, 491] width 72 height 18
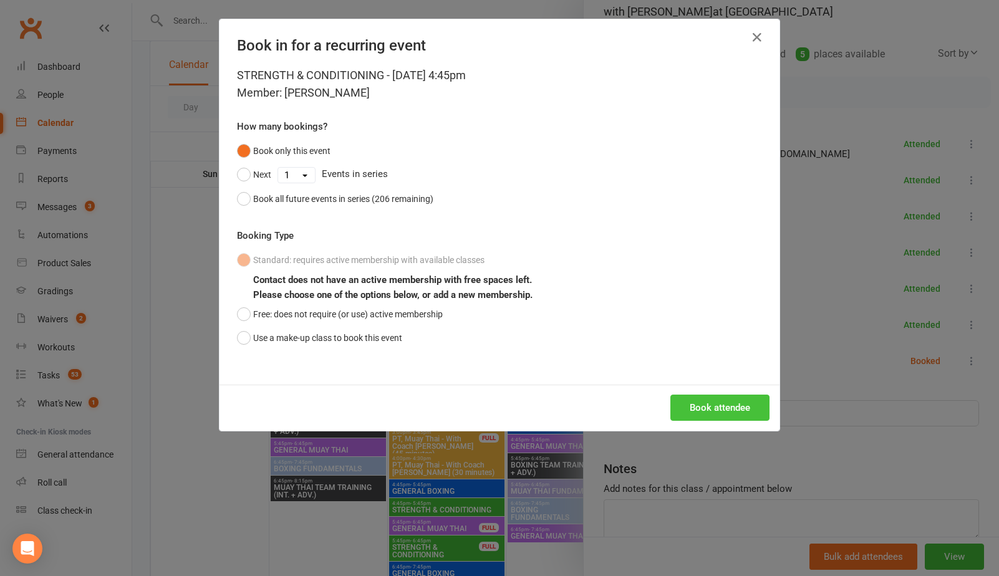
click at [714, 404] on button "Book attendee" at bounding box center [720, 408] width 99 height 26
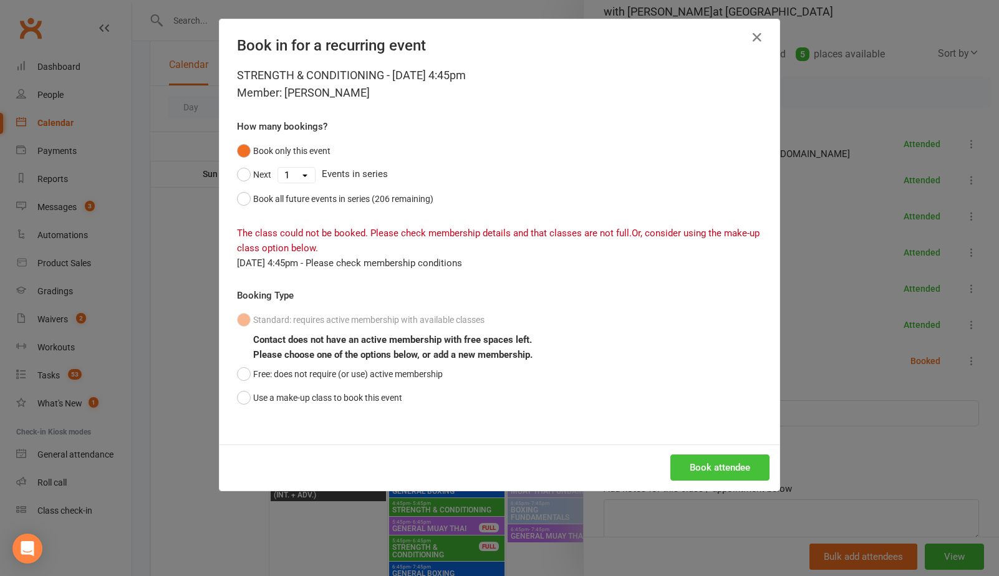
click at [695, 466] on button "Book attendee" at bounding box center [720, 468] width 99 height 26
click at [760, 36] on icon "button" at bounding box center [757, 37] width 15 height 15
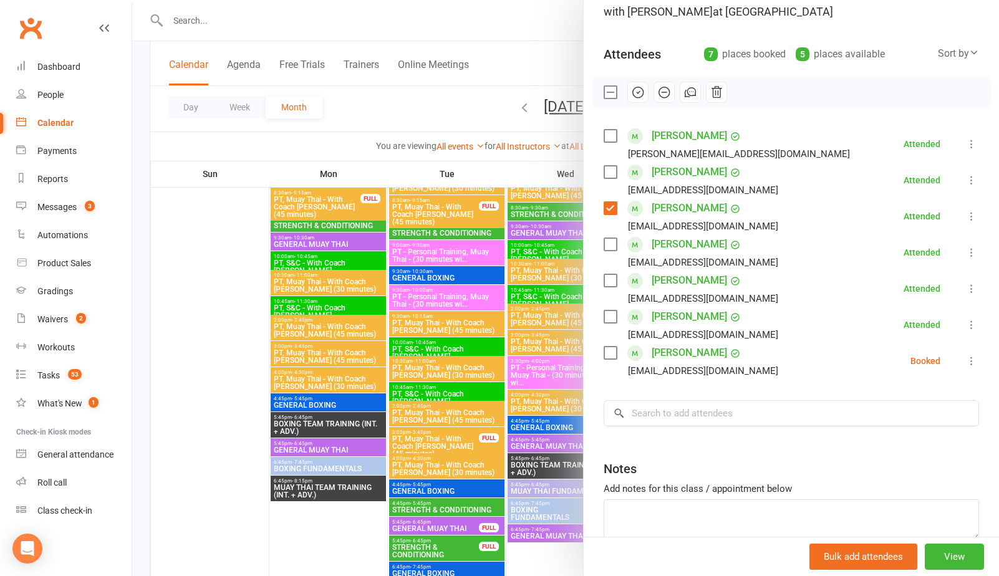
click at [494, 171] on div at bounding box center [565, 288] width 867 height 576
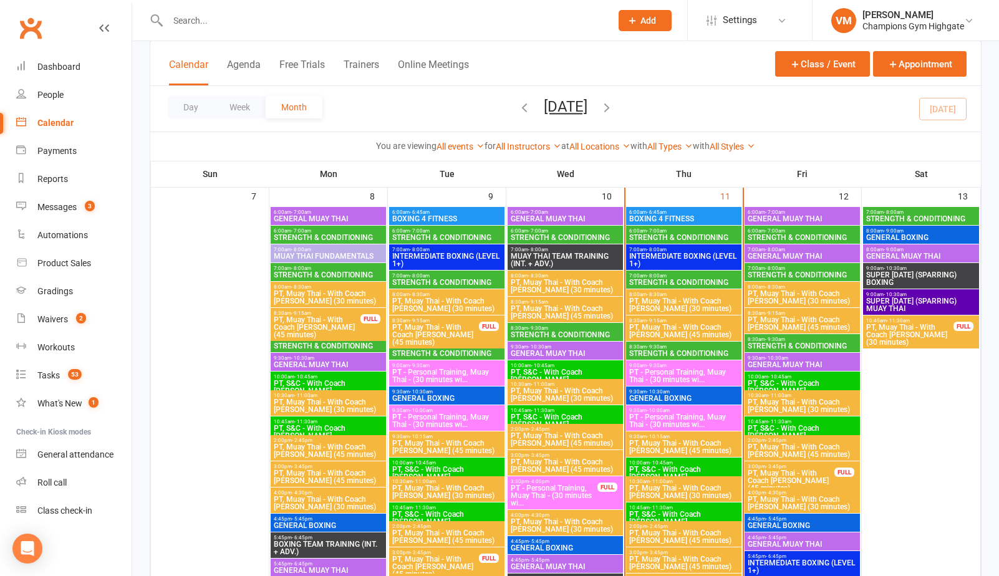
scroll to position [608, 0]
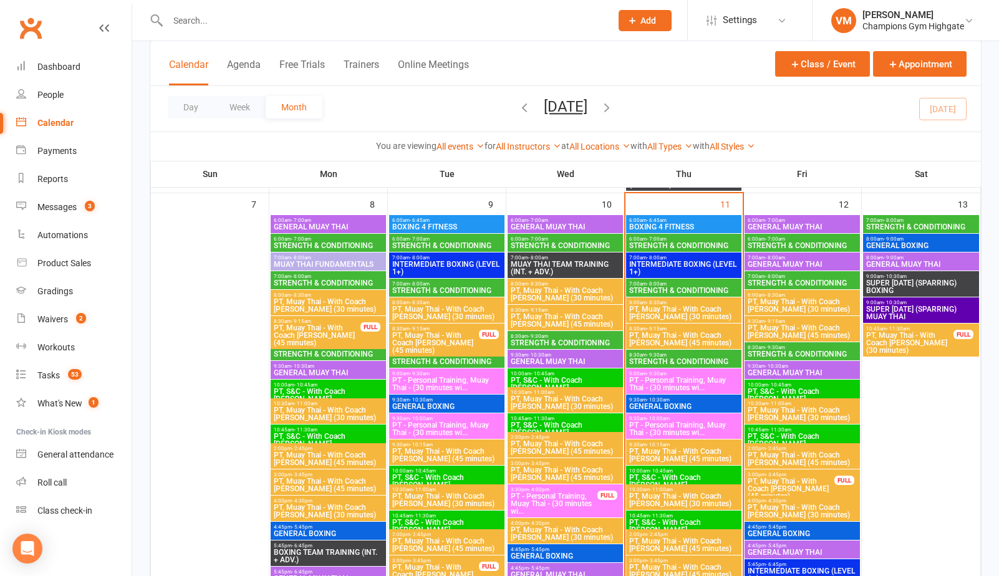
click at [695, 245] on span "STRENGTH & CONDITIONING" at bounding box center [684, 245] width 110 height 7
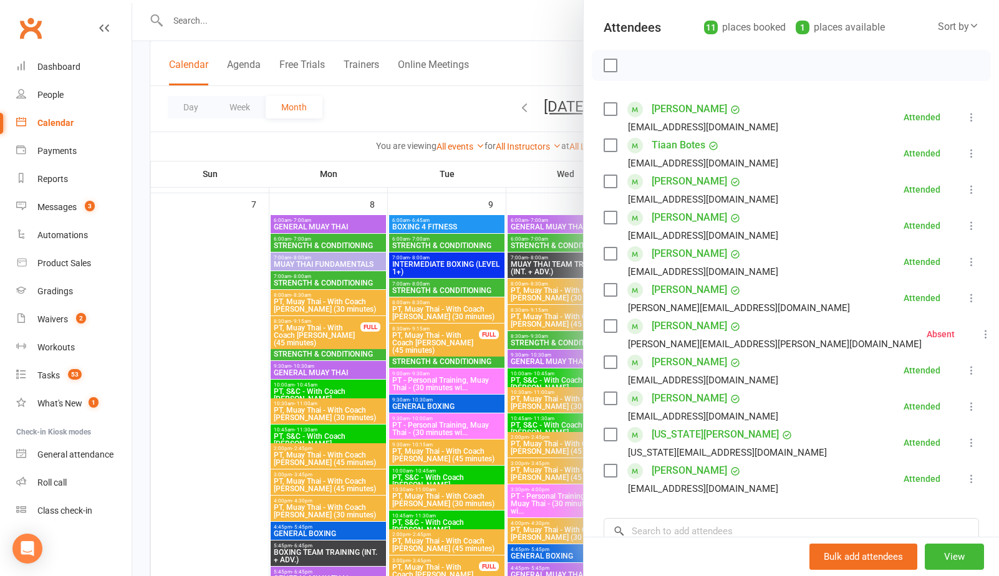
scroll to position [135, 0]
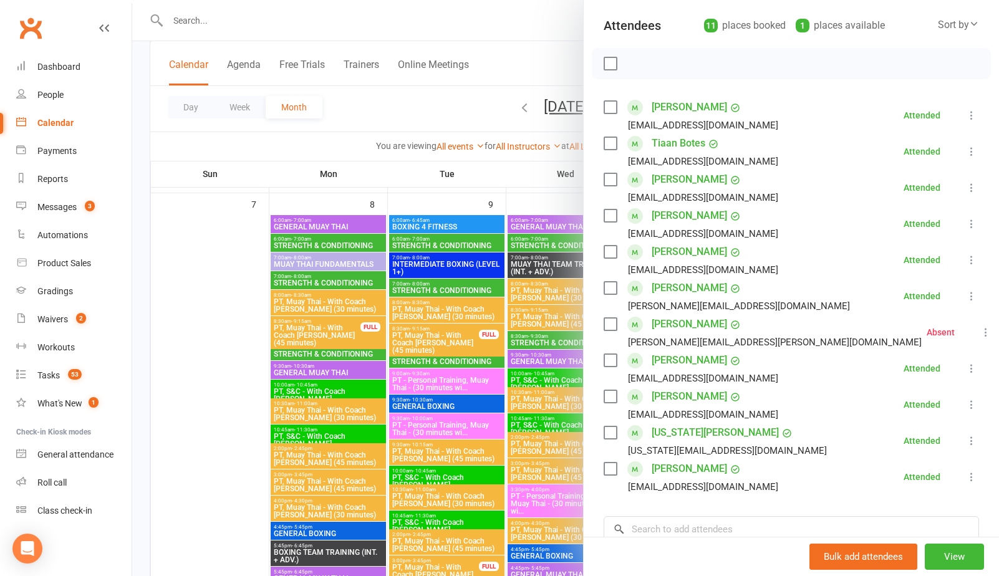
click at [980, 329] on icon at bounding box center [986, 332] width 12 height 12
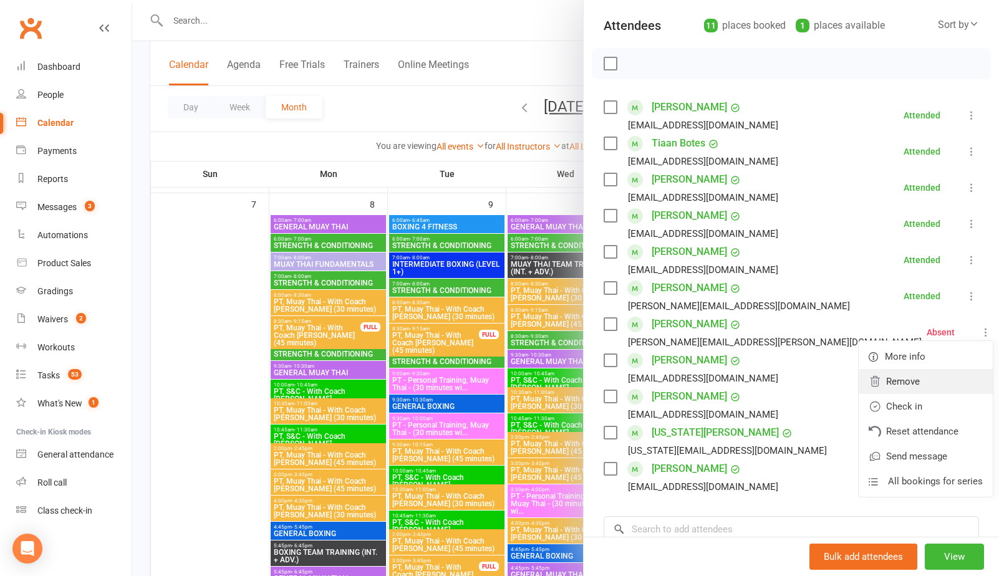
click at [926, 382] on link "Remove" at bounding box center [926, 381] width 134 height 25
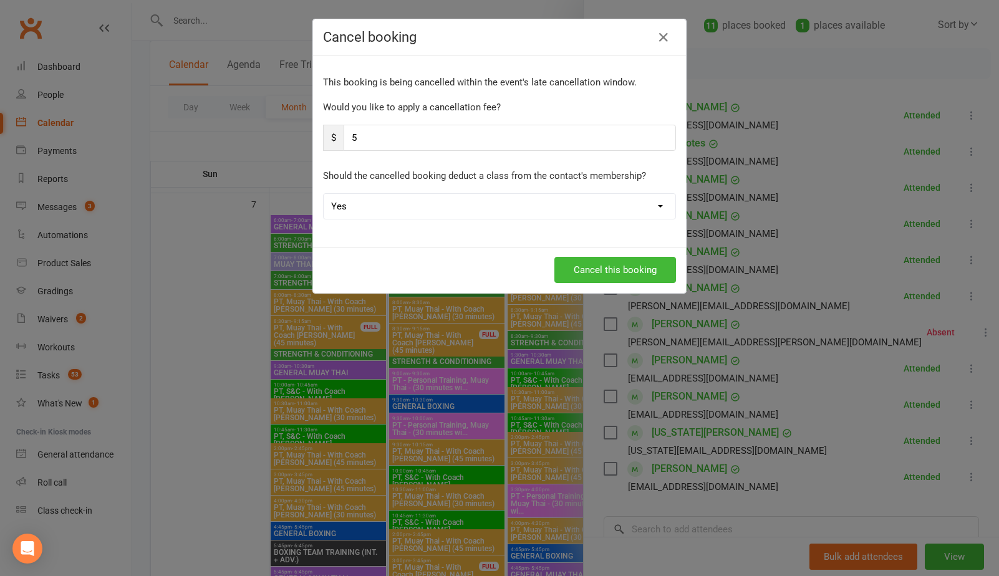
click at [604, 211] on select "Yes No" at bounding box center [500, 206] width 352 height 25
click at [324, 194] on select "Yes No" at bounding box center [500, 206] width 352 height 25
click at [662, 33] on icon "button" at bounding box center [663, 37] width 15 height 15
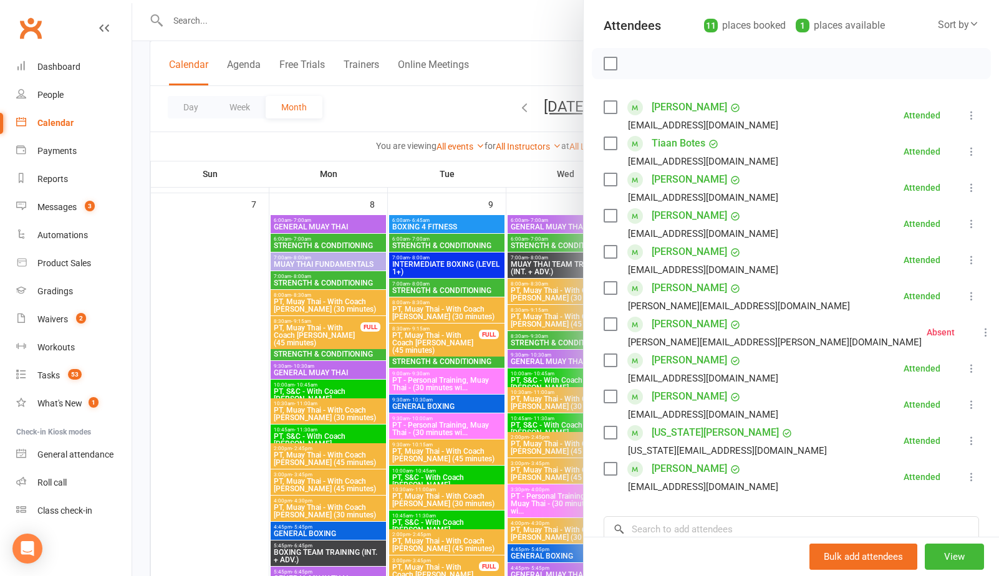
click at [608, 323] on label at bounding box center [610, 324] width 12 height 12
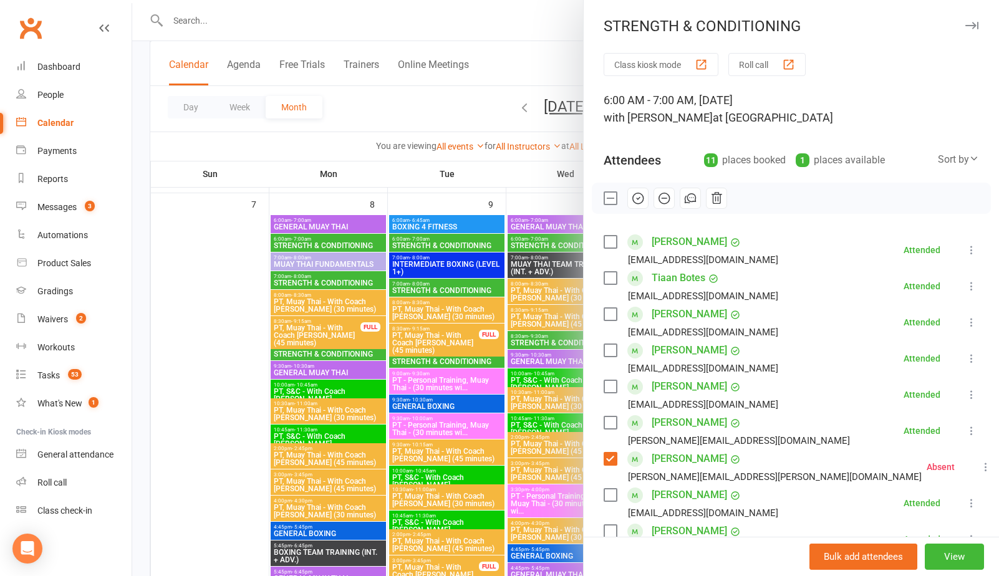
click at [643, 202] on icon "button" at bounding box center [638, 199] width 14 height 14
click at [608, 462] on label at bounding box center [610, 459] width 12 height 12
click at [495, 161] on div at bounding box center [565, 288] width 867 height 576
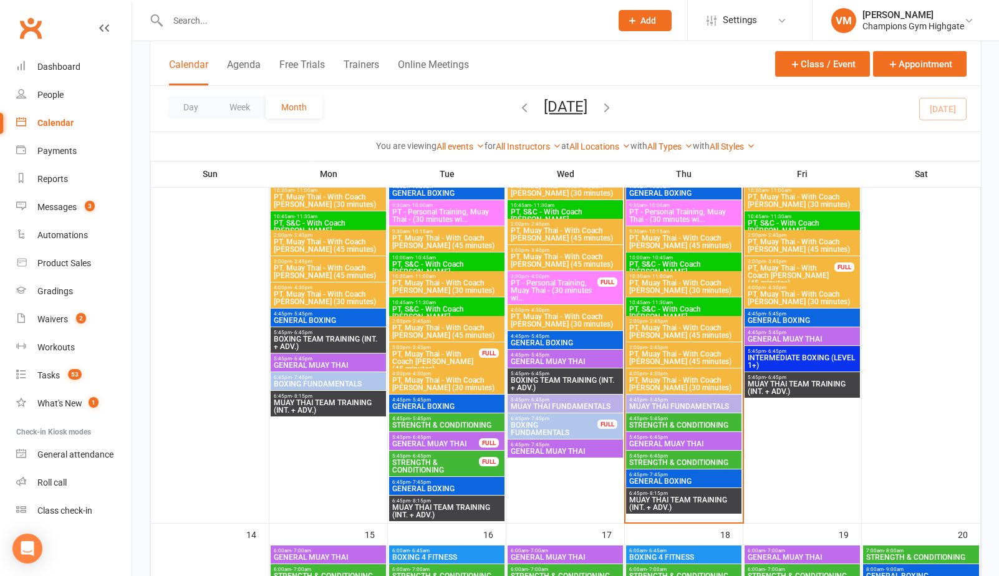
scroll to position [836, 0]
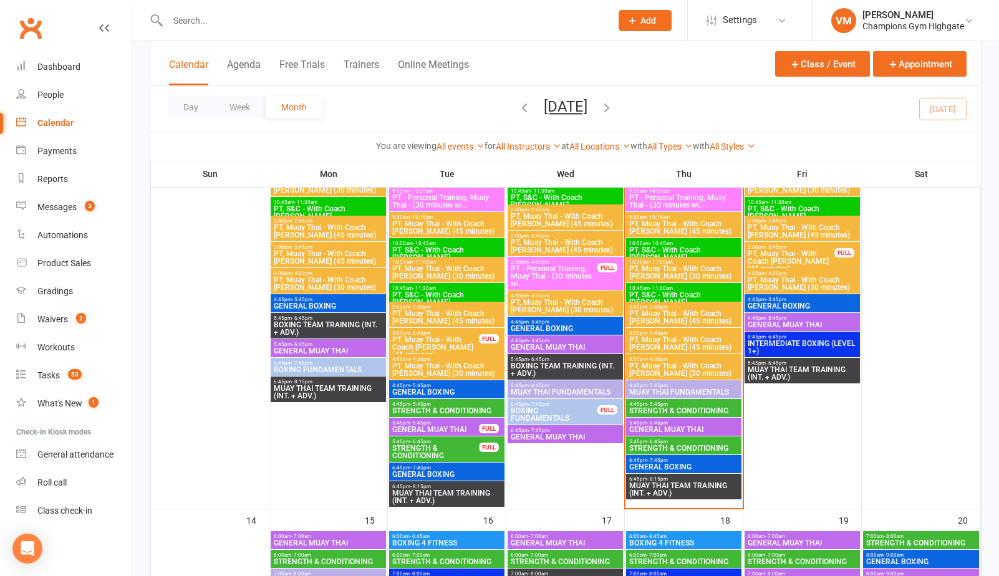
click at [652, 407] on span "STRENGTH & CONDITIONING" at bounding box center [684, 410] width 110 height 7
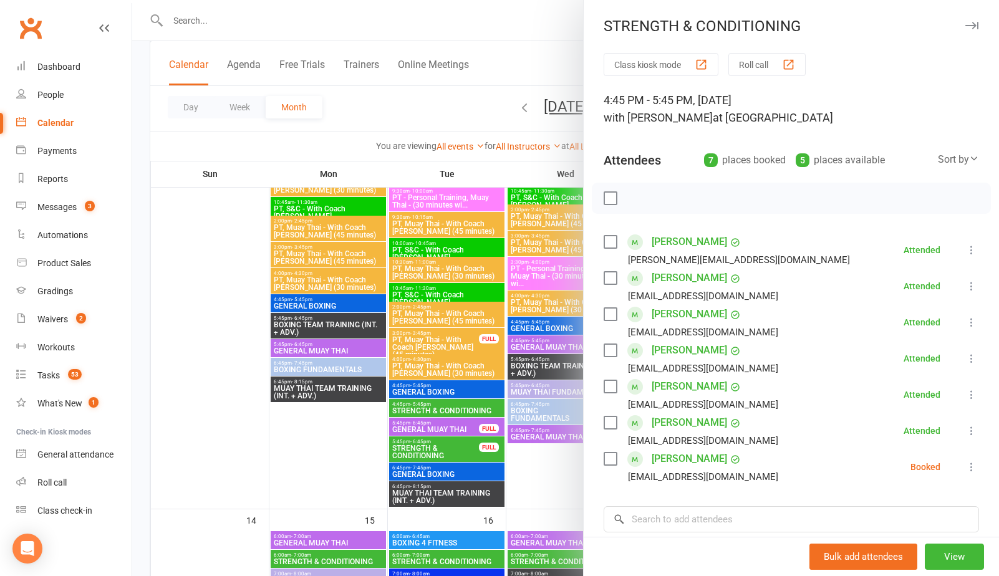
scroll to position [5, 0]
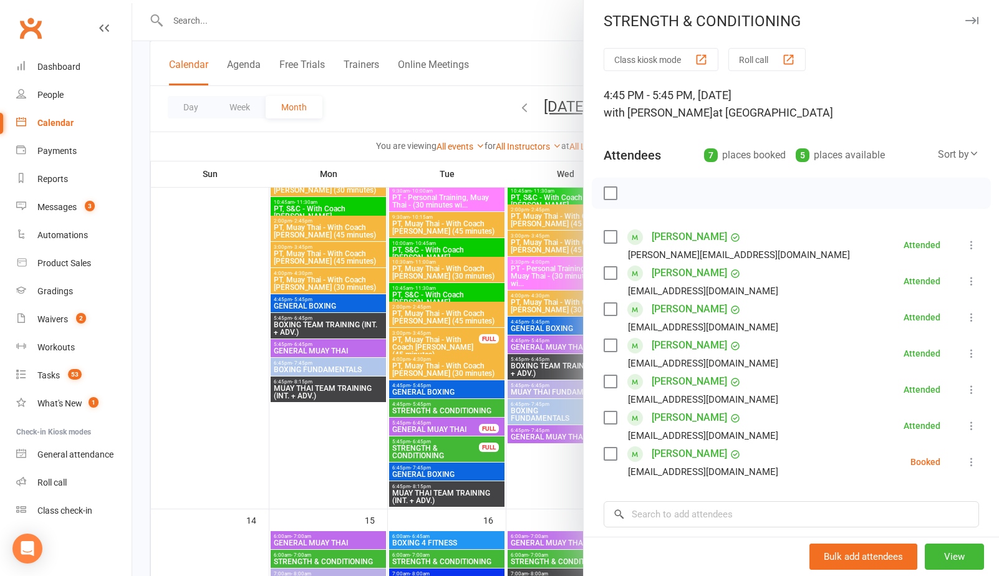
click at [611, 450] on label at bounding box center [610, 454] width 12 height 12
click at [638, 191] on icon "button" at bounding box center [638, 194] width 14 height 14
click at [422, 104] on div at bounding box center [565, 288] width 867 height 576
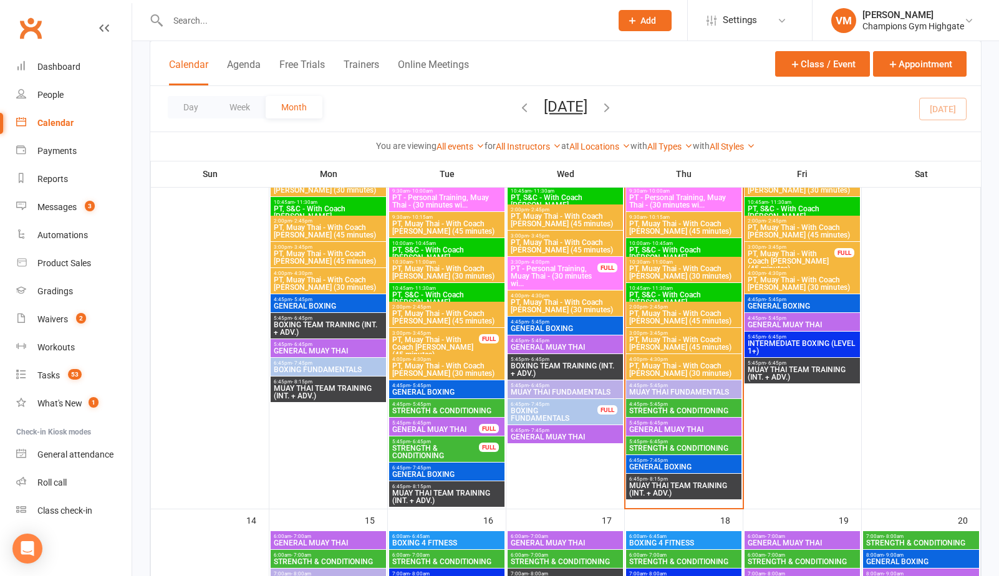
click at [75, 125] on link "Calendar" at bounding box center [73, 123] width 115 height 28
click at [74, 127] on link "Calendar" at bounding box center [73, 123] width 115 height 28
click at [68, 127] on div "Calendar" at bounding box center [55, 123] width 36 height 10
click at [717, 402] on span "4:45pm - 5:45pm" at bounding box center [684, 405] width 110 height 6
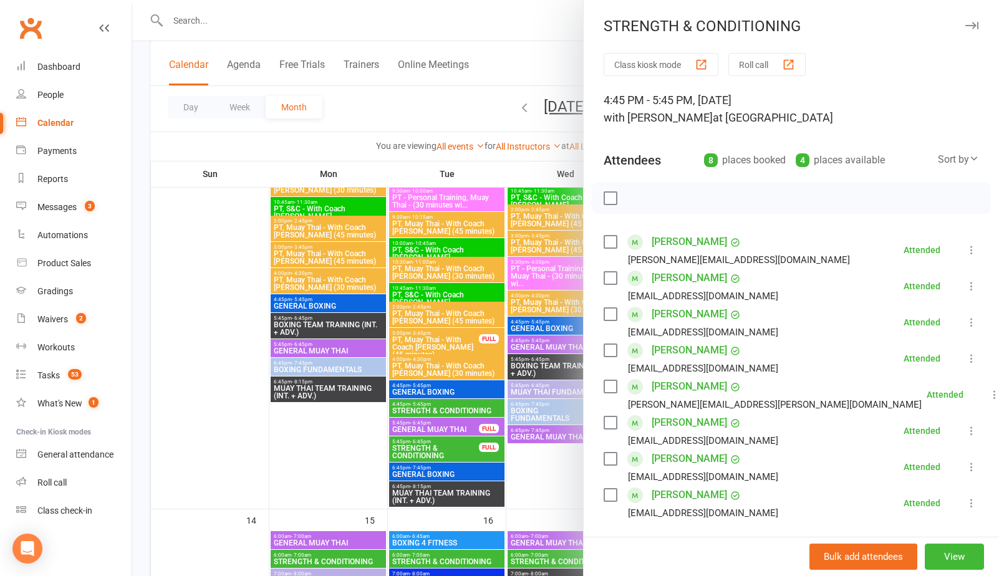
click at [486, 141] on div at bounding box center [565, 288] width 867 height 576
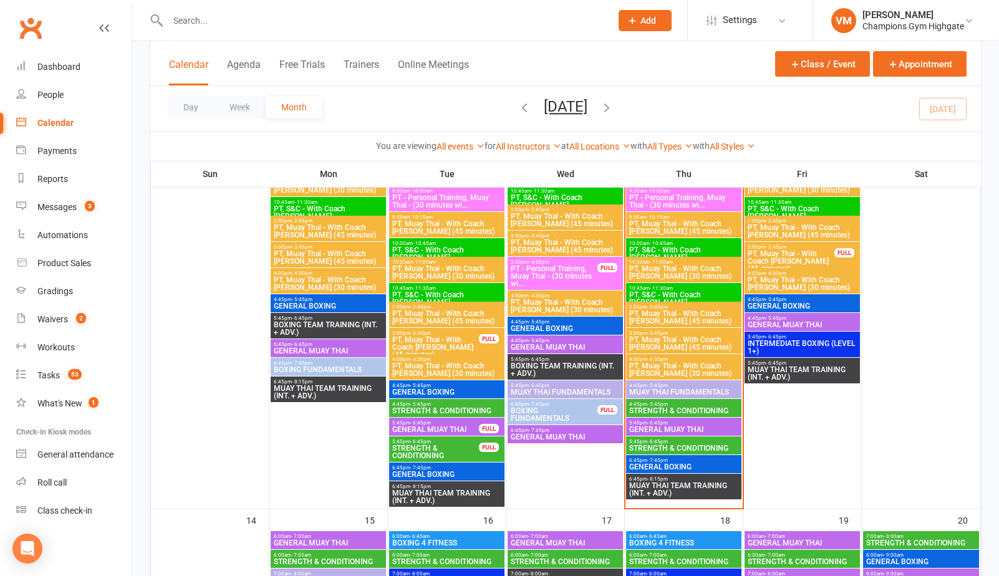
click at [690, 439] on span "5:45pm - 6:45pm" at bounding box center [684, 442] width 110 height 6
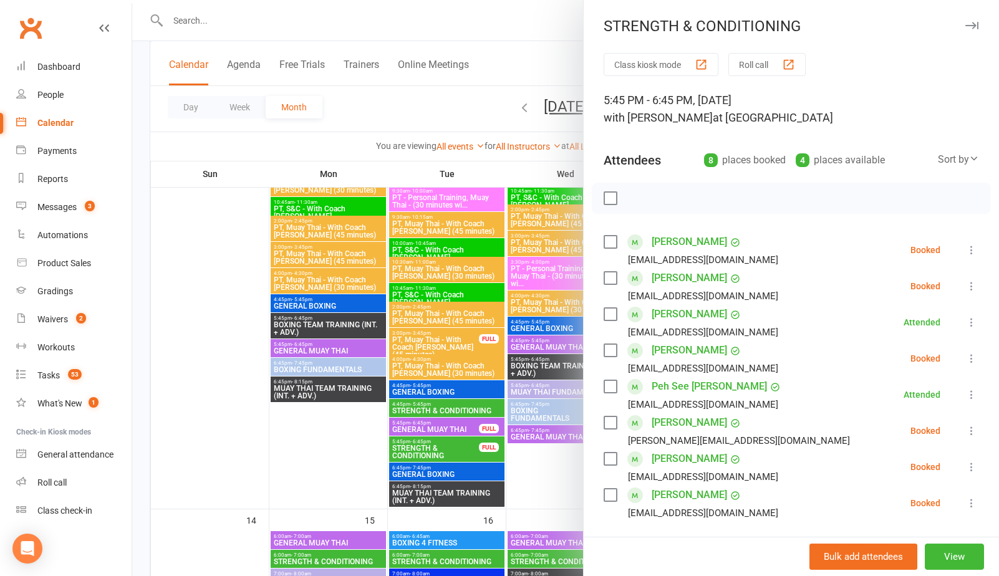
click at [405, 128] on div at bounding box center [565, 288] width 867 height 576
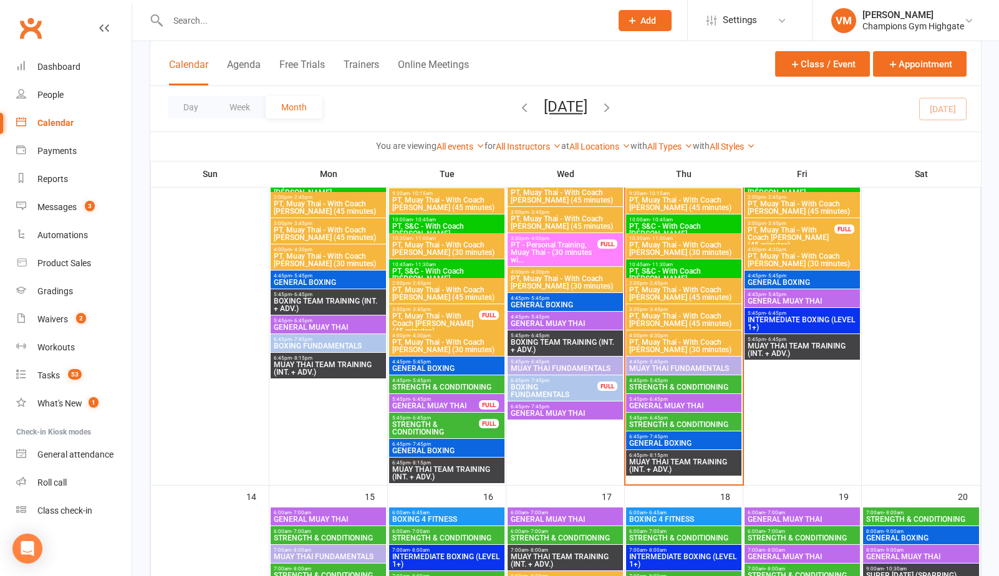
scroll to position [865, 0]
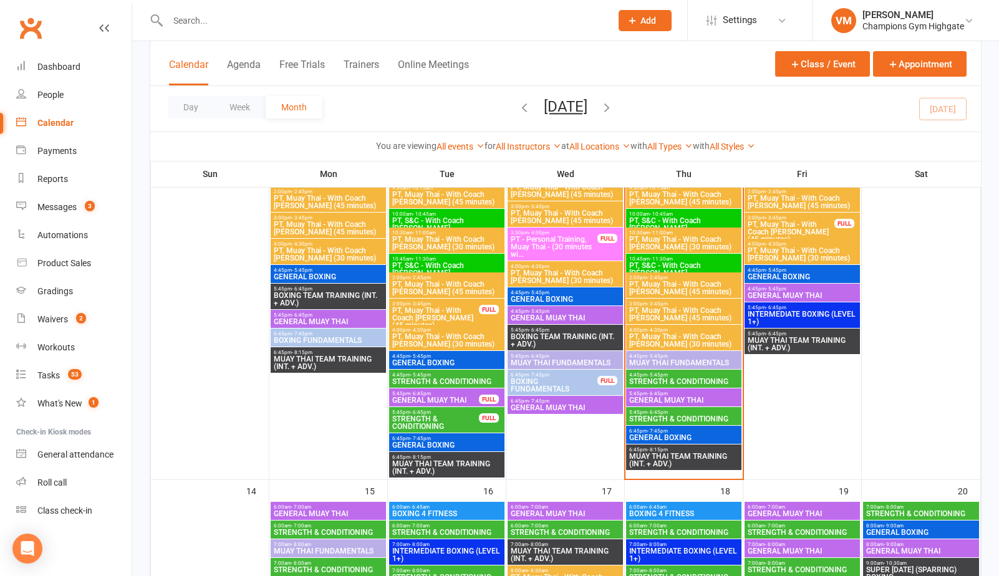
click at [673, 412] on span "5:45pm - 6:45pm" at bounding box center [684, 413] width 110 height 6
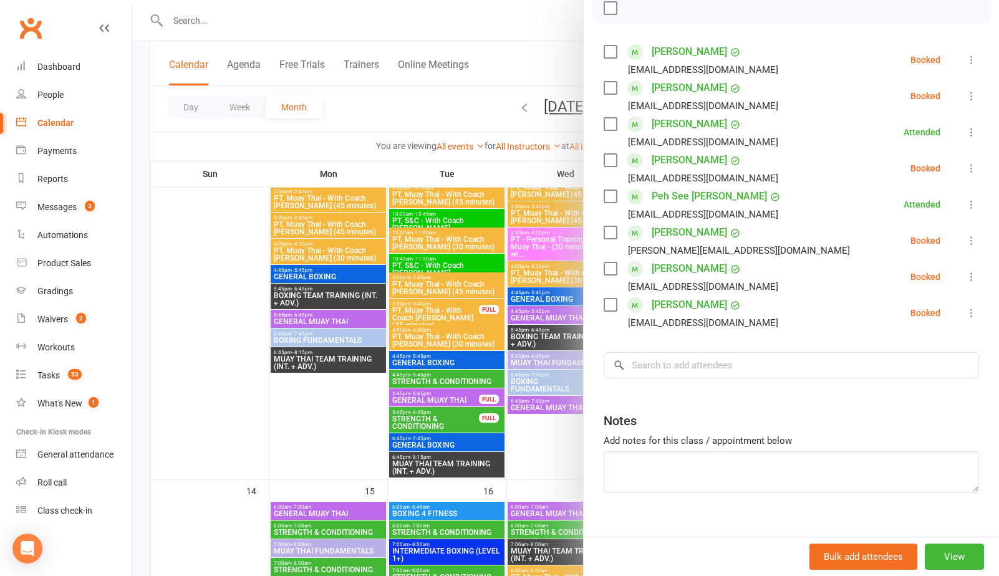
scroll to position [170, 0]
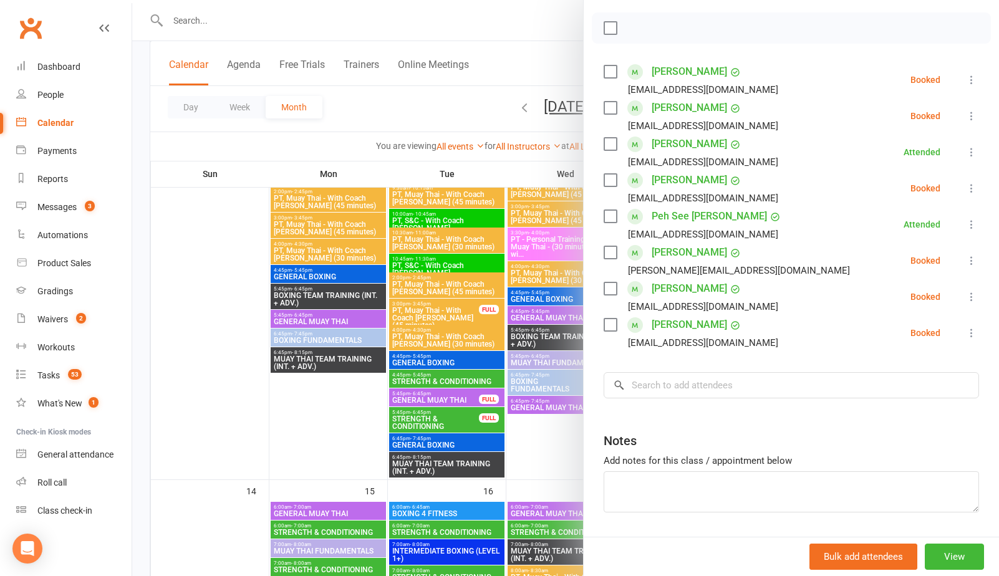
click at [611, 178] on label at bounding box center [610, 180] width 12 height 12
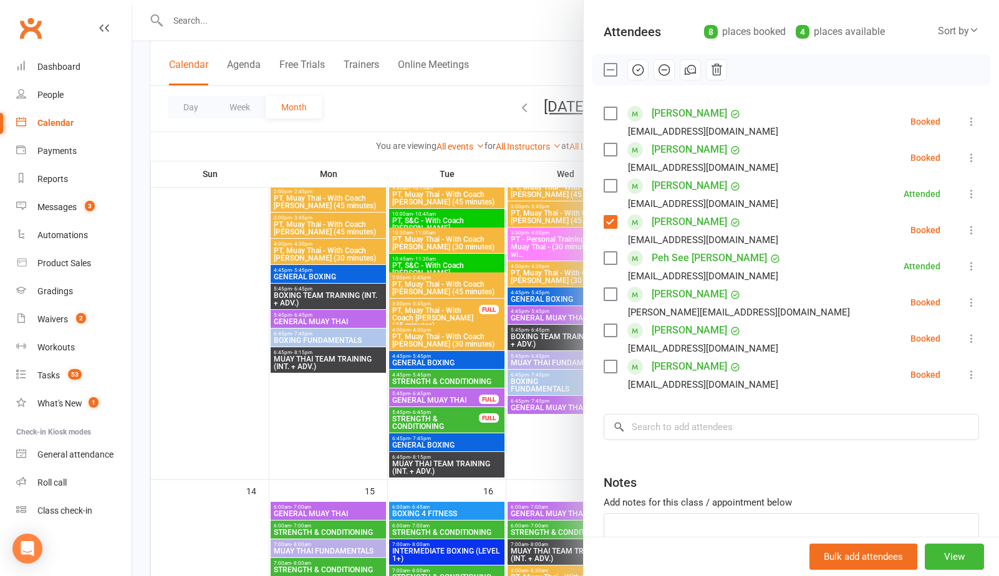
scroll to position [105, 0]
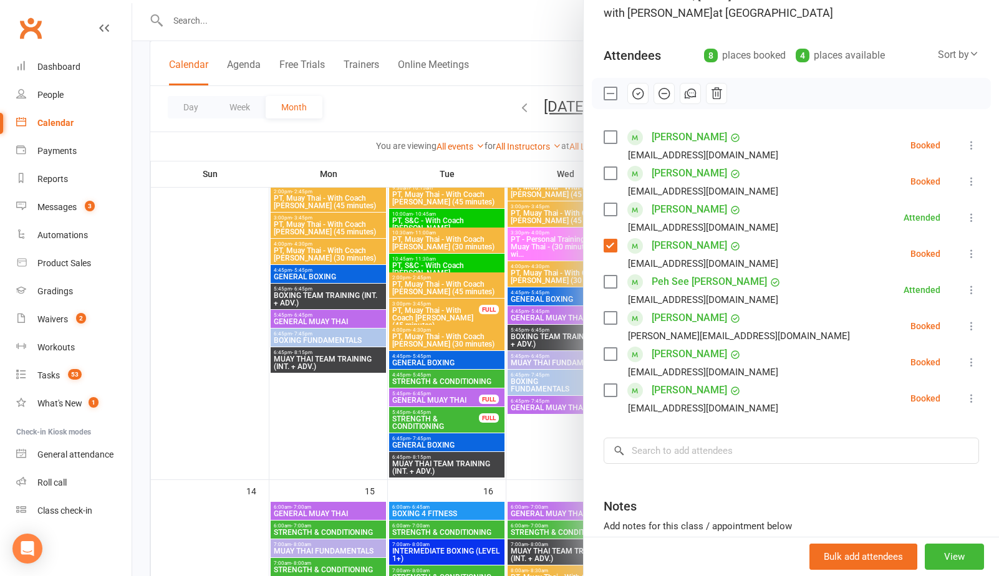
click at [638, 95] on icon "button" at bounding box center [638, 94] width 14 height 14
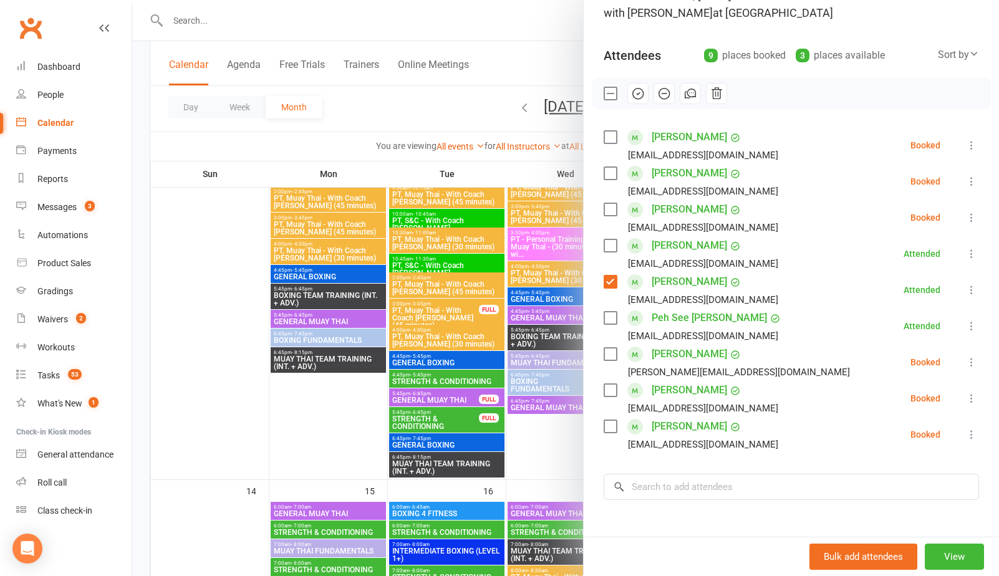
click at [608, 283] on label at bounding box center [610, 282] width 12 height 12
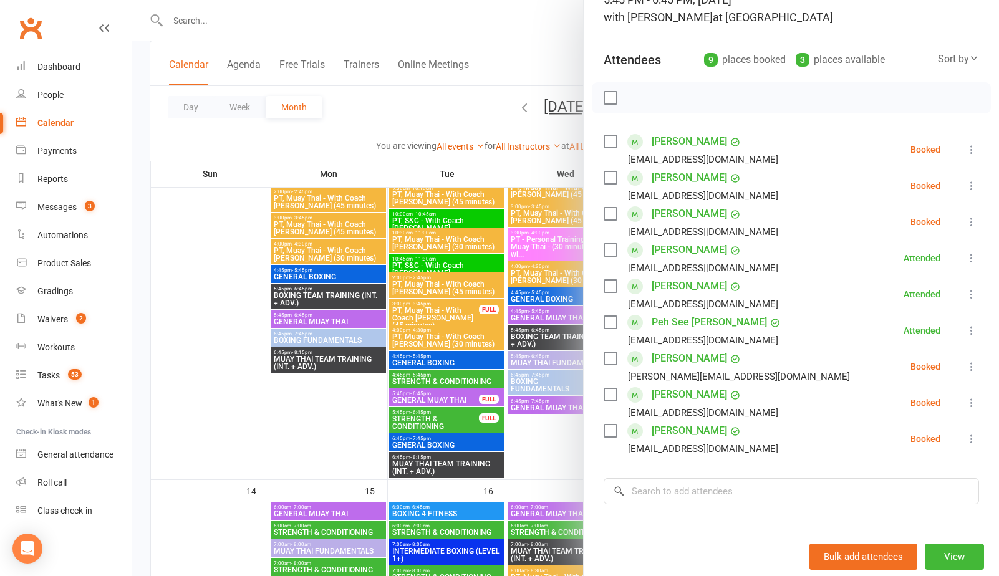
scroll to position [128, 0]
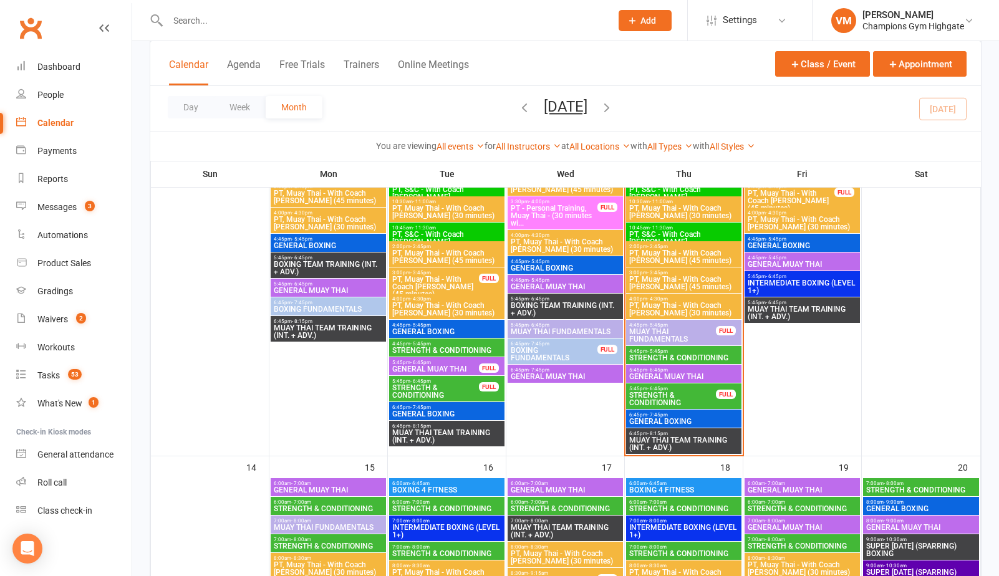
scroll to position [900, 0]
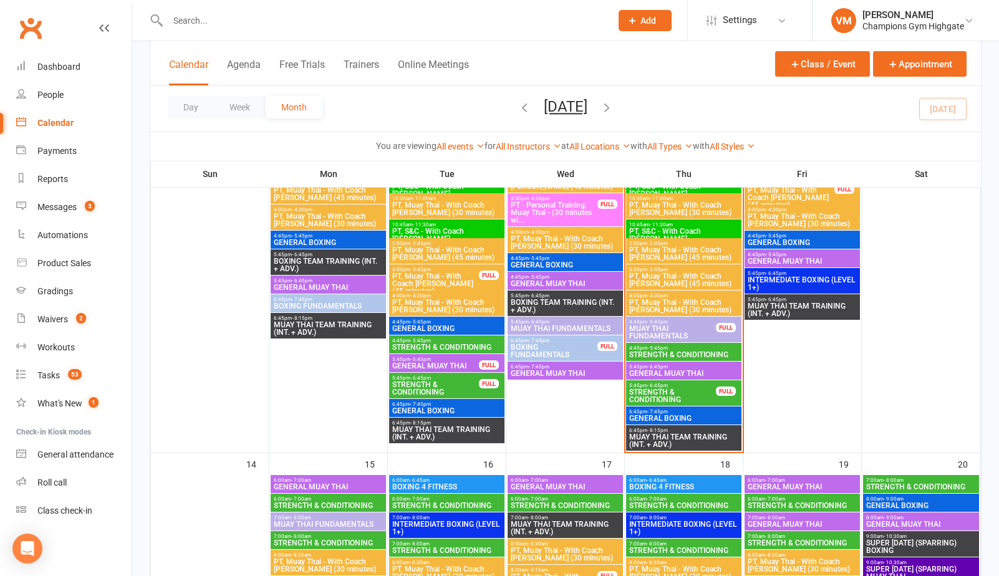
click at [688, 390] on span "STRENGTH & CONDITIONING" at bounding box center [673, 396] width 88 height 15
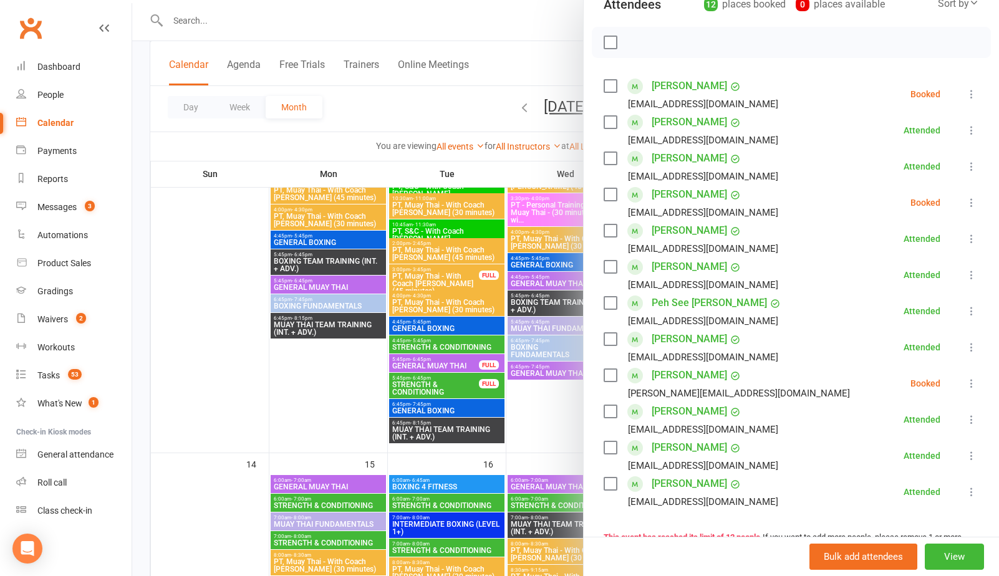
scroll to position [140, 0]
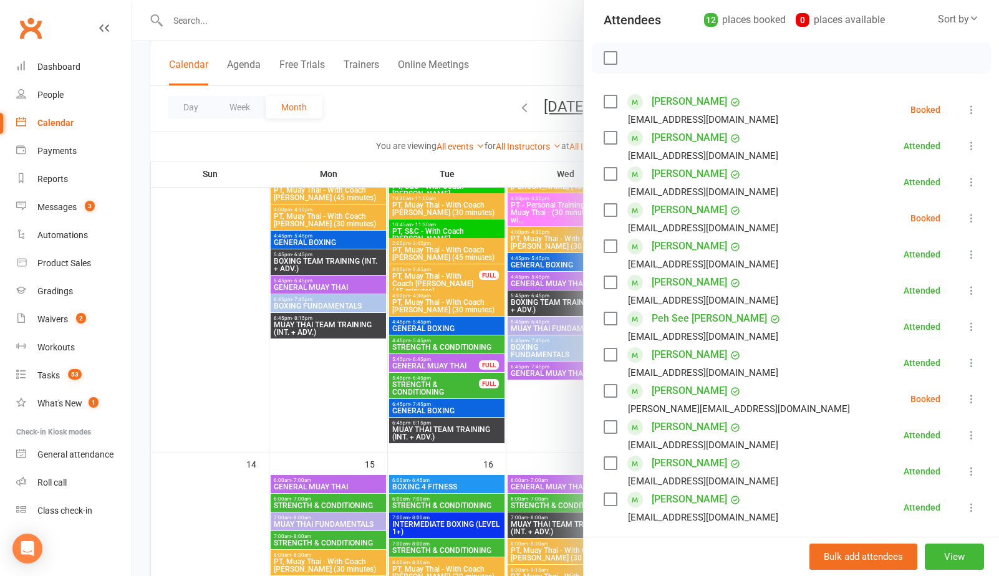
click at [544, 425] on div at bounding box center [565, 288] width 867 height 576
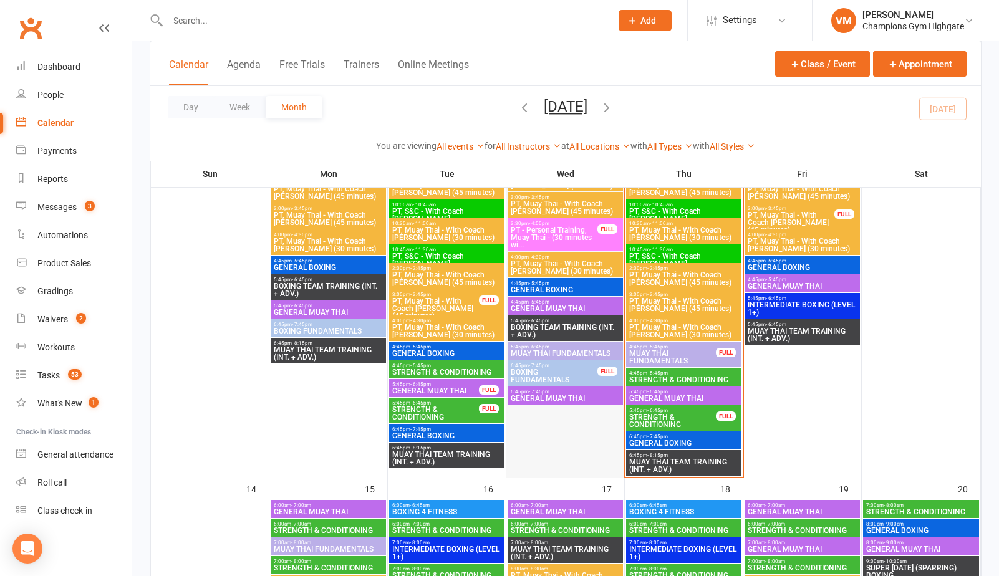
scroll to position [868, 0]
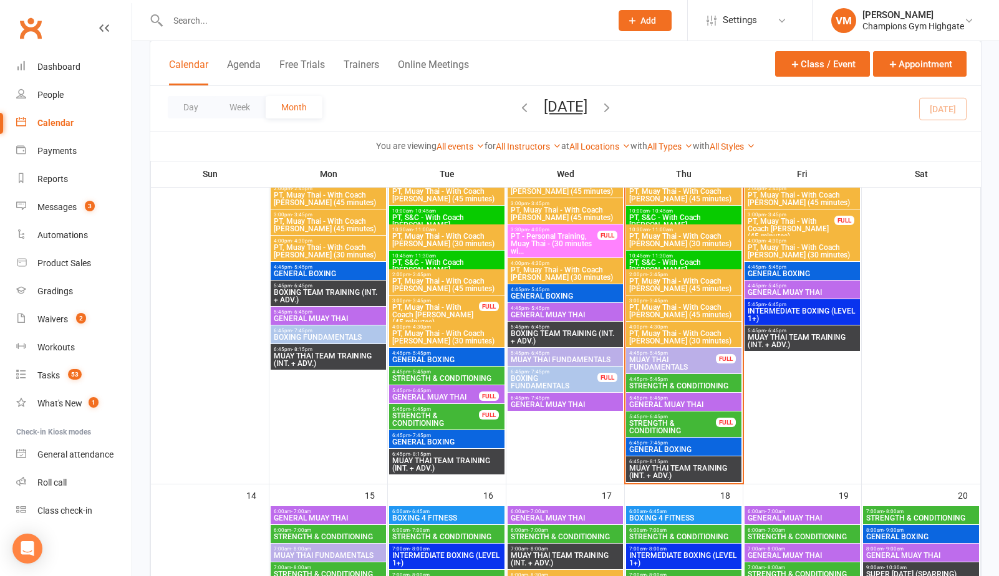
click at [695, 422] on span "STRENGTH & CONDITIONING" at bounding box center [673, 427] width 88 height 15
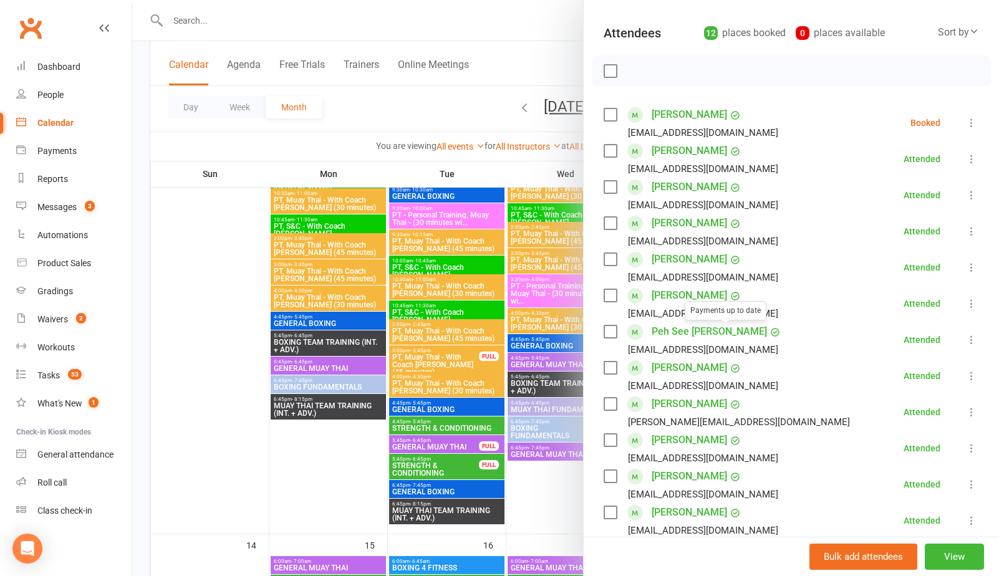
scroll to position [74, 0]
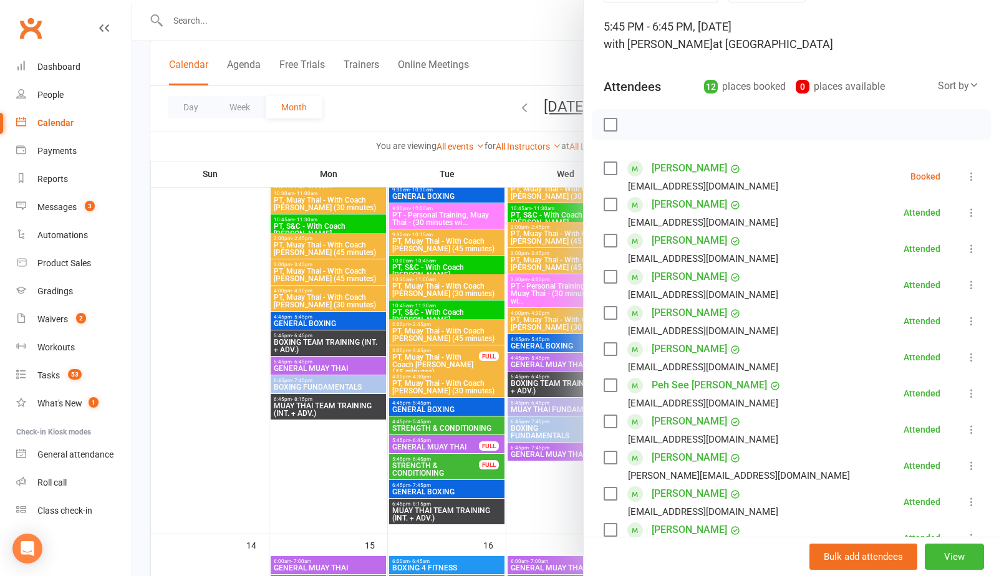
click at [968, 175] on icon at bounding box center [972, 176] width 12 height 12
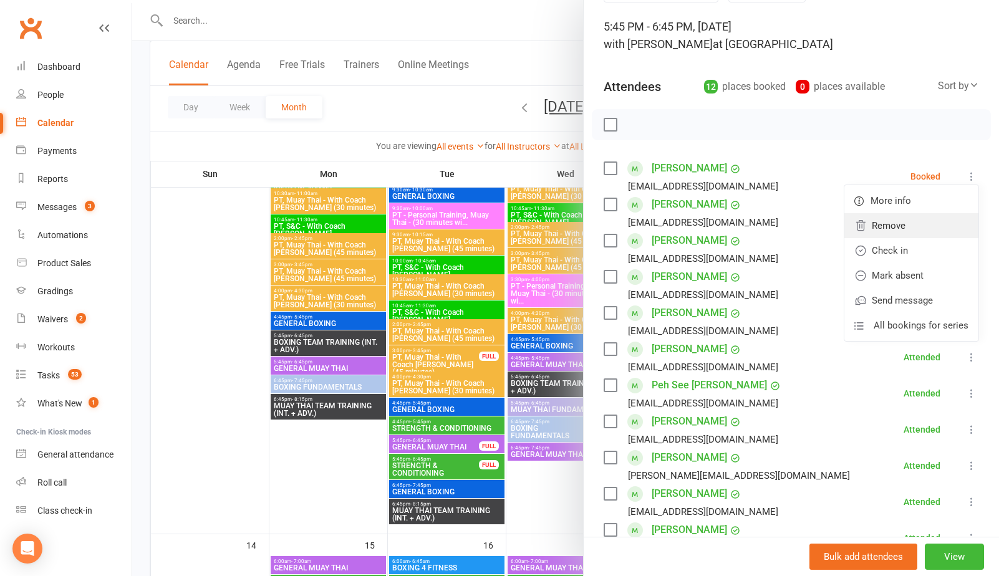
click at [919, 223] on link "Remove" at bounding box center [912, 225] width 134 height 25
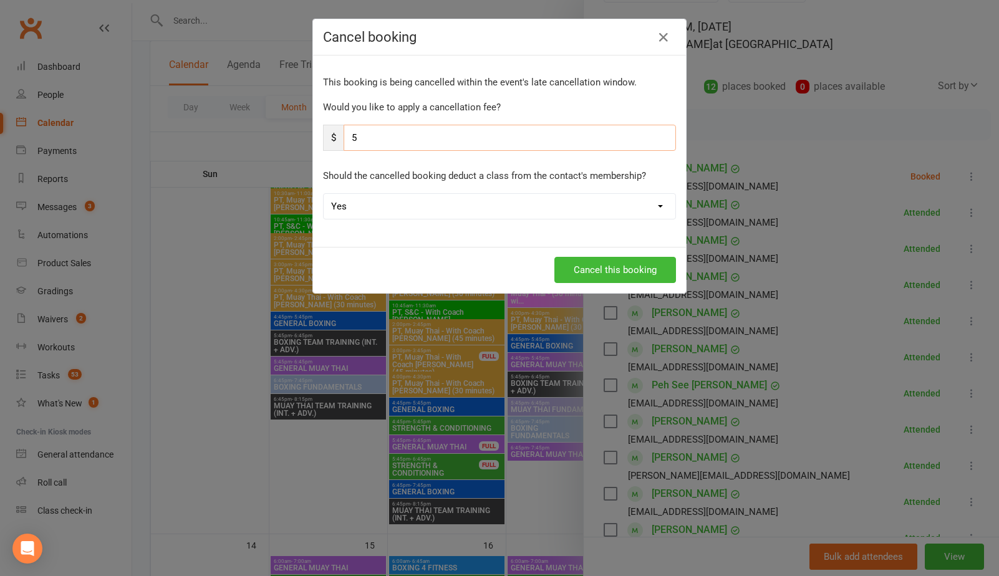
click at [465, 129] on input "5" at bounding box center [510, 138] width 332 height 26
click at [662, 34] on icon "button" at bounding box center [663, 37] width 15 height 15
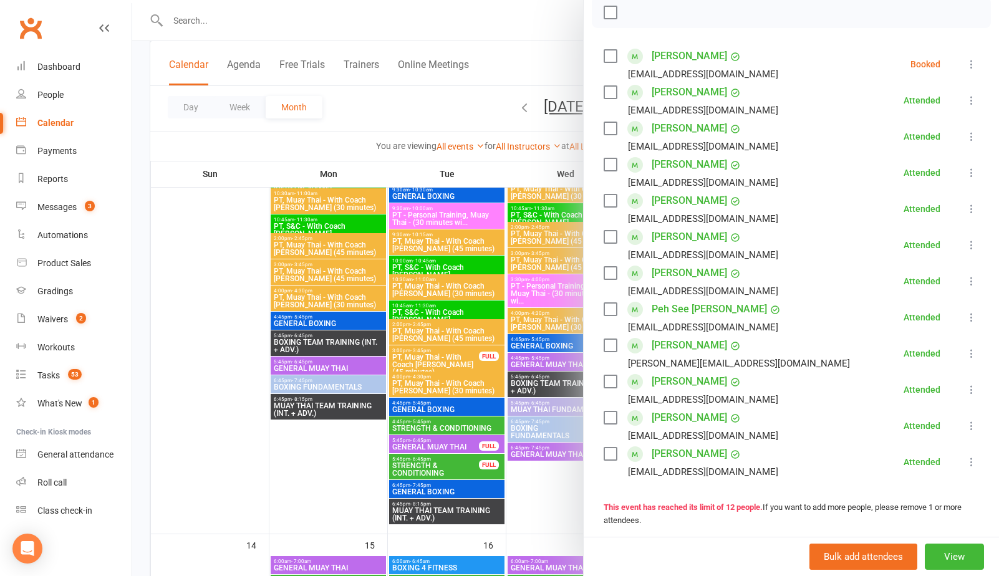
scroll to position [185, 0]
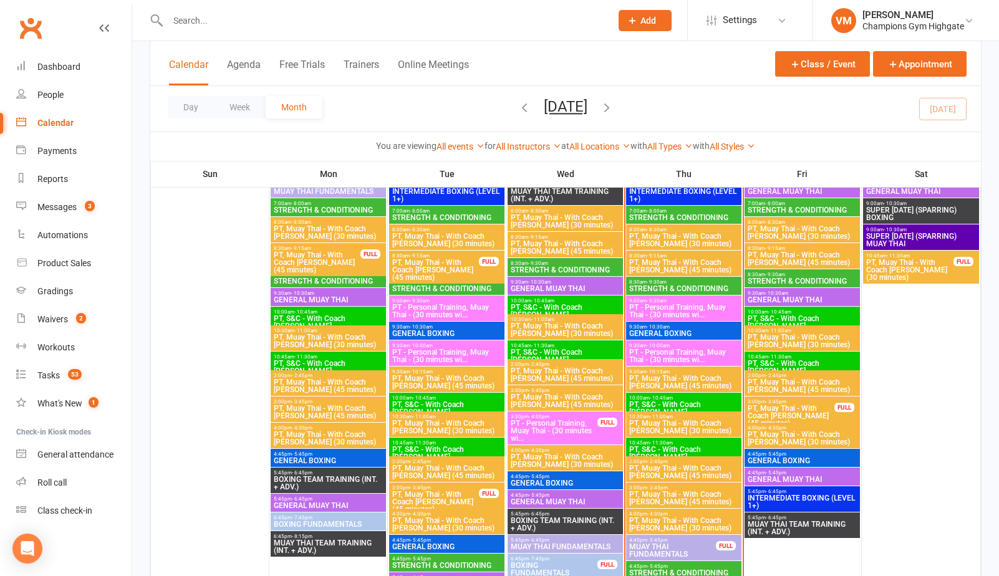
scroll to position [797, 0]
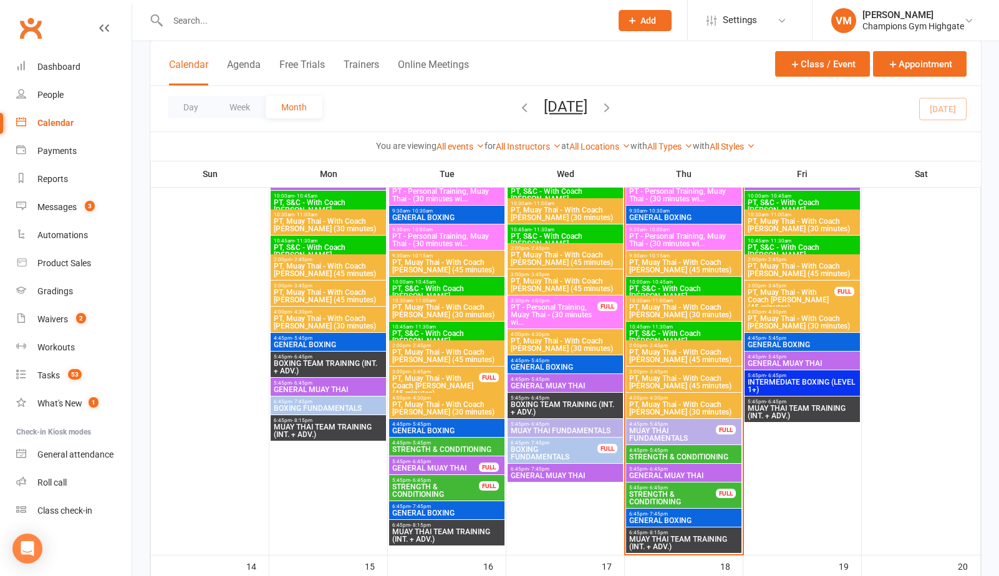
click at [667, 491] on span "STRENGTH & CONDITIONING" at bounding box center [673, 498] width 88 height 15
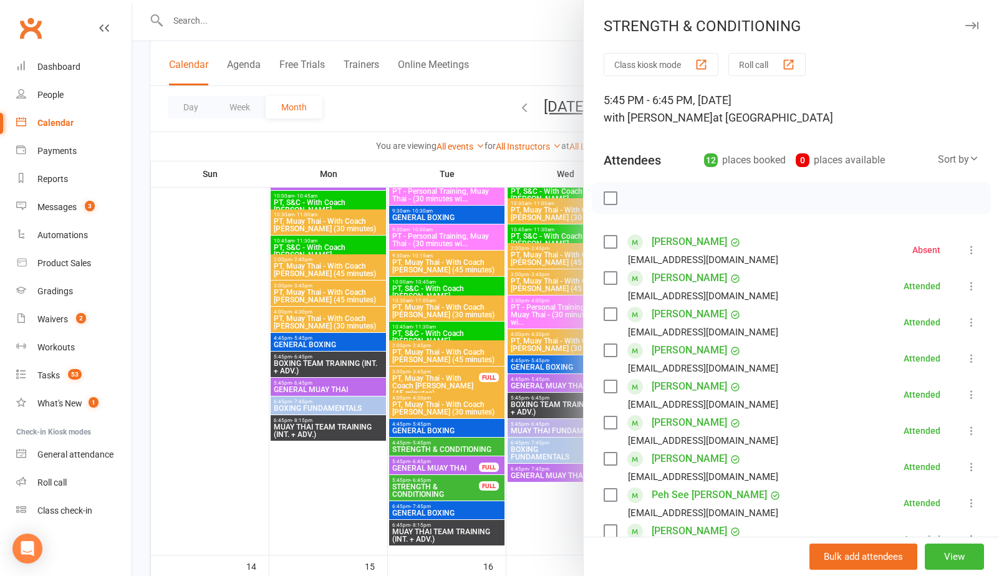
scroll to position [6, 0]
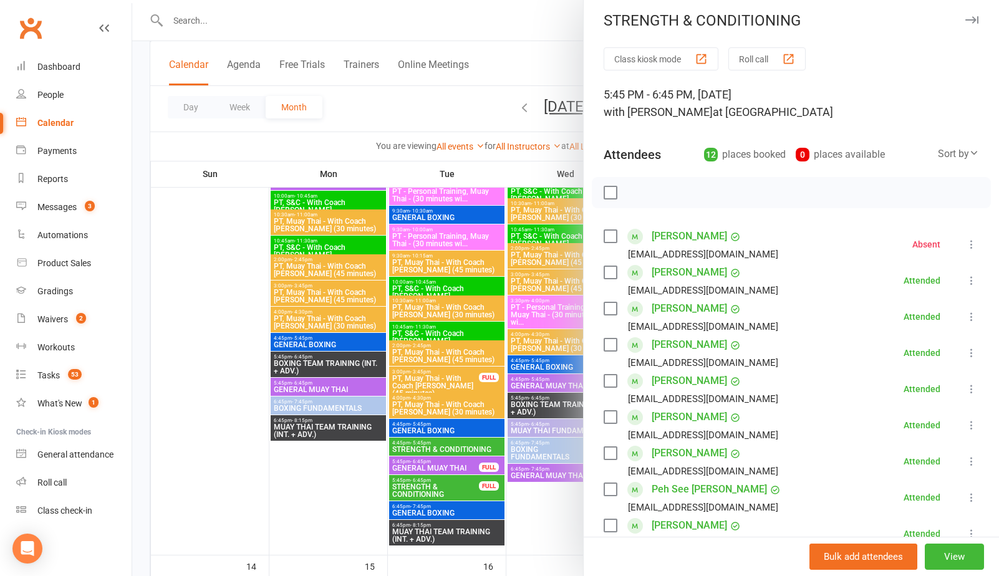
click at [971, 238] on icon at bounding box center [972, 244] width 12 height 12
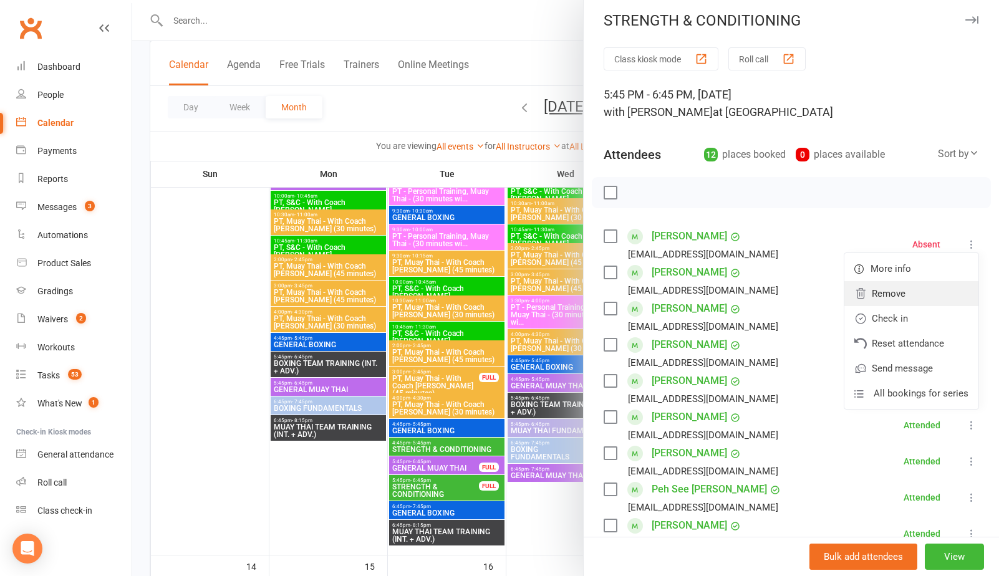
click at [919, 298] on link "Remove" at bounding box center [912, 293] width 134 height 25
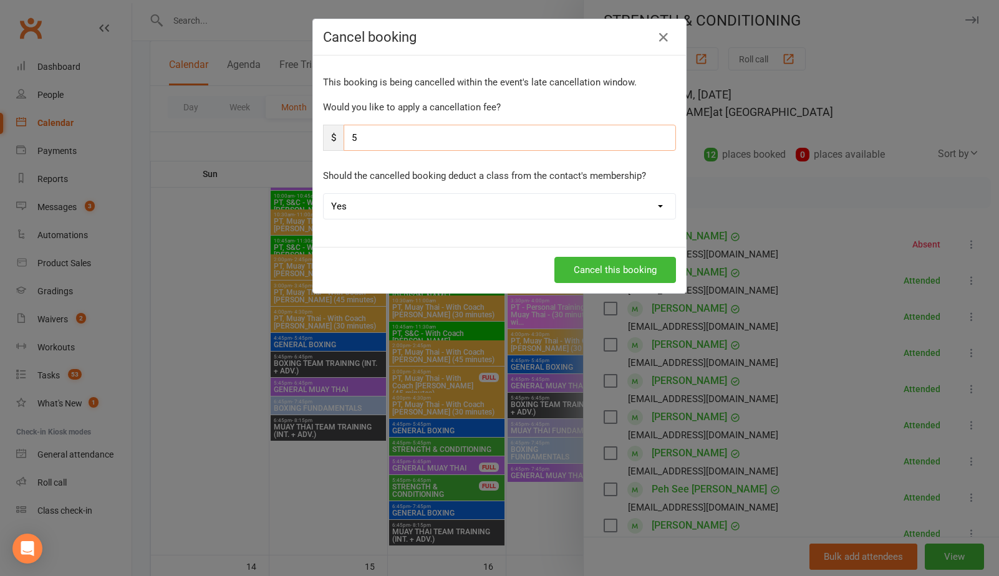
click at [430, 139] on input "5" at bounding box center [510, 138] width 332 height 26
type input "0"
click at [460, 204] on select "Yes No" at bounding box center [500, 206] width 352 height 25
select select "1"
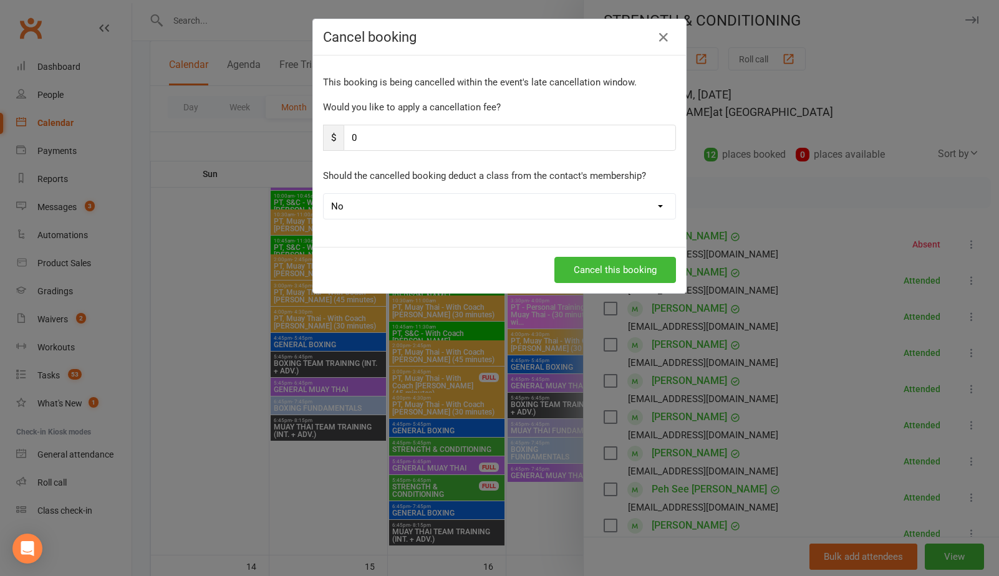
click at [324, 194] on select "Yes No" at bounding box center [500, 206] width 352 height 25
click at [589, 264] on button "Cancel this booking" at bounding box center [616, 270] width 122 height 26
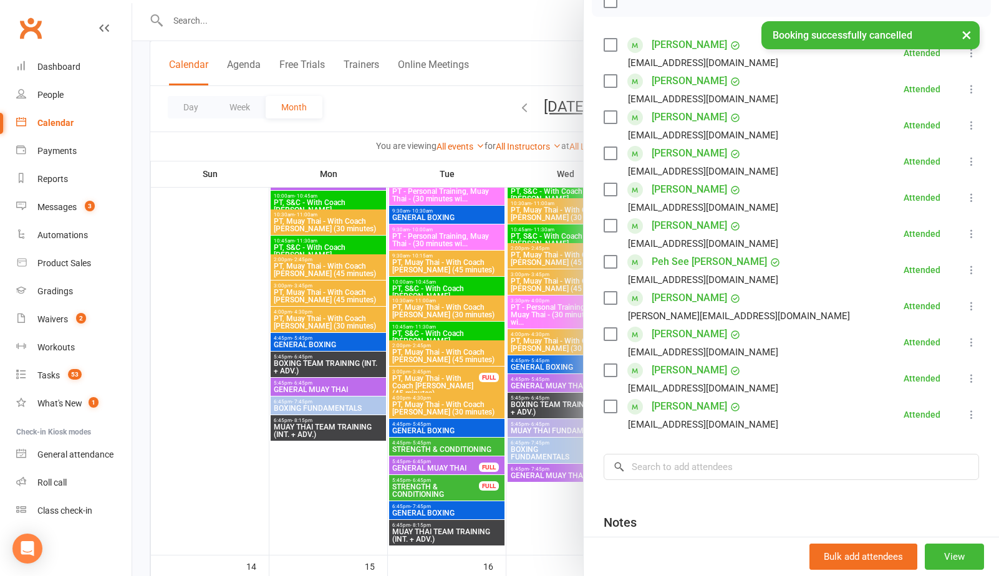
scroll to position [313, 0]
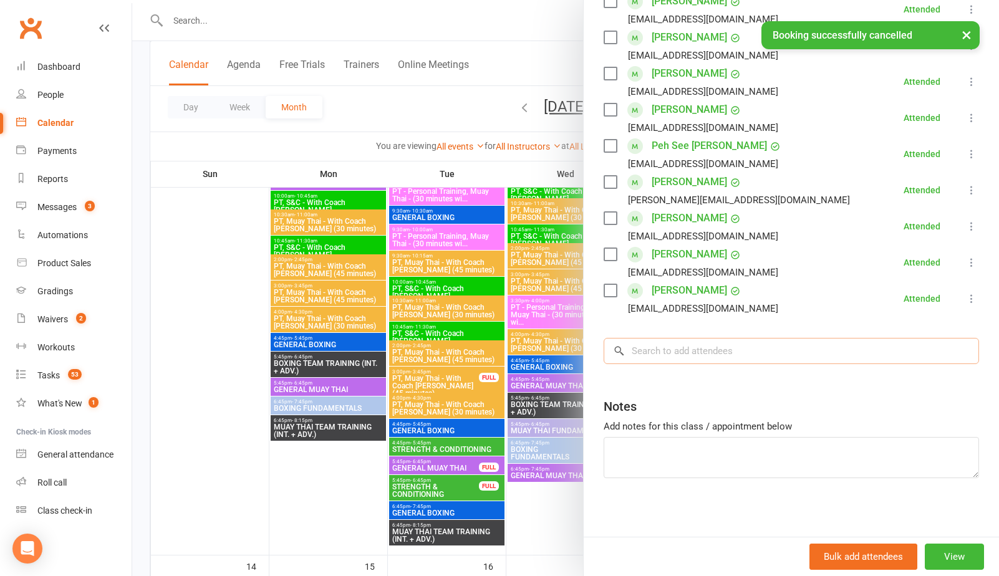
click at [691, 351] on input "search" at bounding box center [792, 351] width 376 height 26
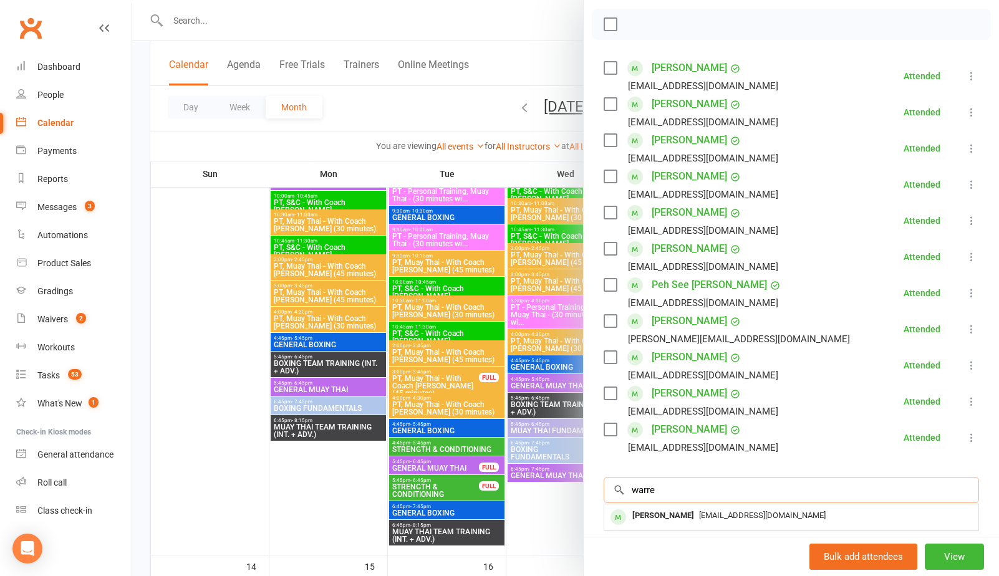
scroll to position [200, 0]
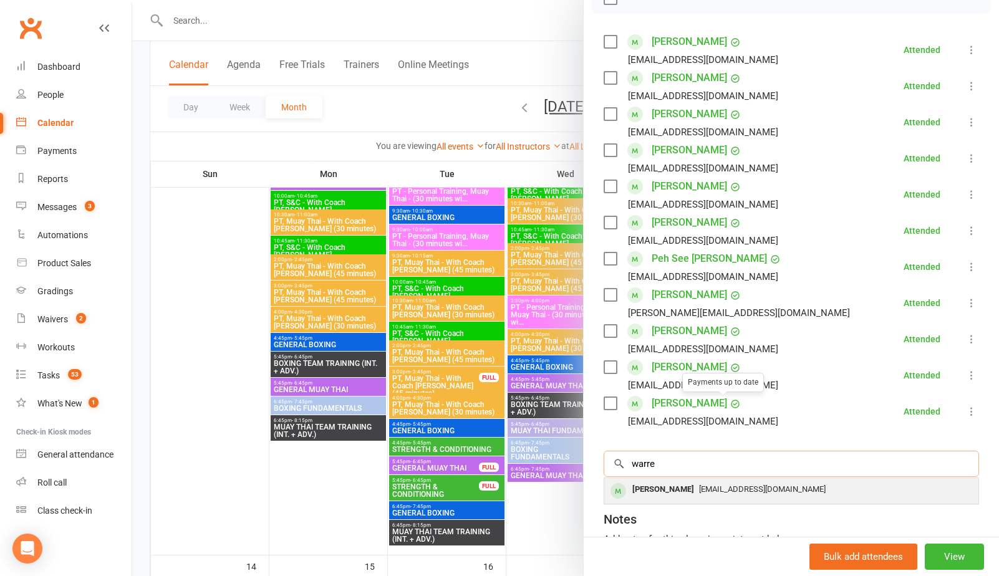
type input "warre"
click at [681, 498] on div "[EMAIL_ADDRESS][DOMAIN_NAME]" at bounding box center [791, 490] width 364 height 18
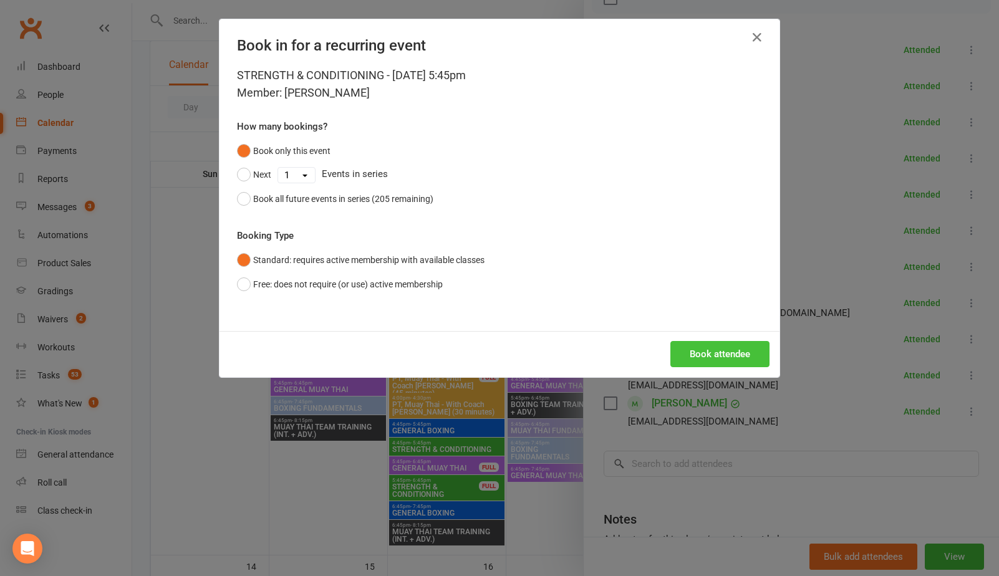
click at [715, 357] on button "Book attendee" at bounding box center [720, 354] width 99 height 26
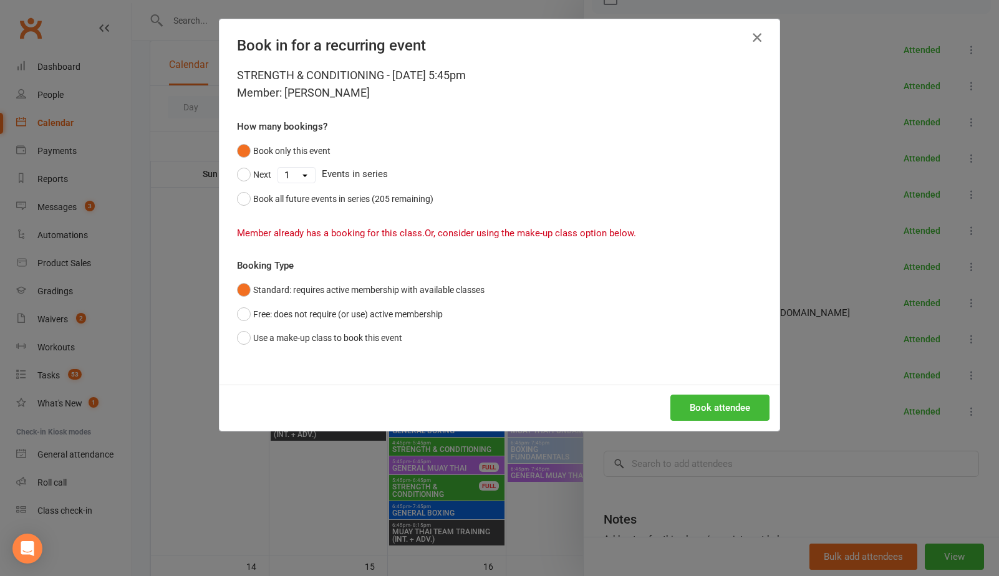
click at [754, 34] on icon "button" at bounding box center [757, 37] width 15 height 15
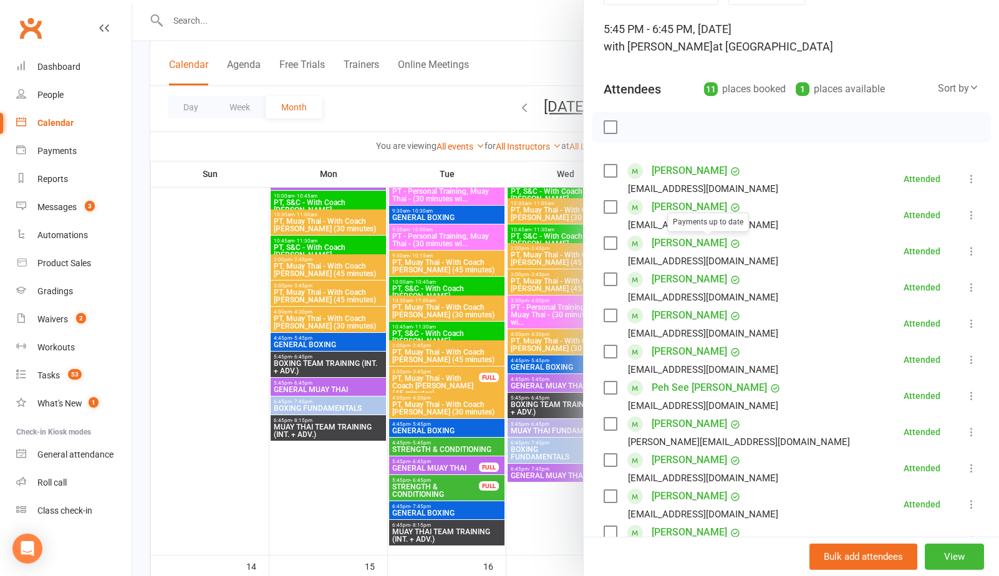
scroll to position [65, 0]
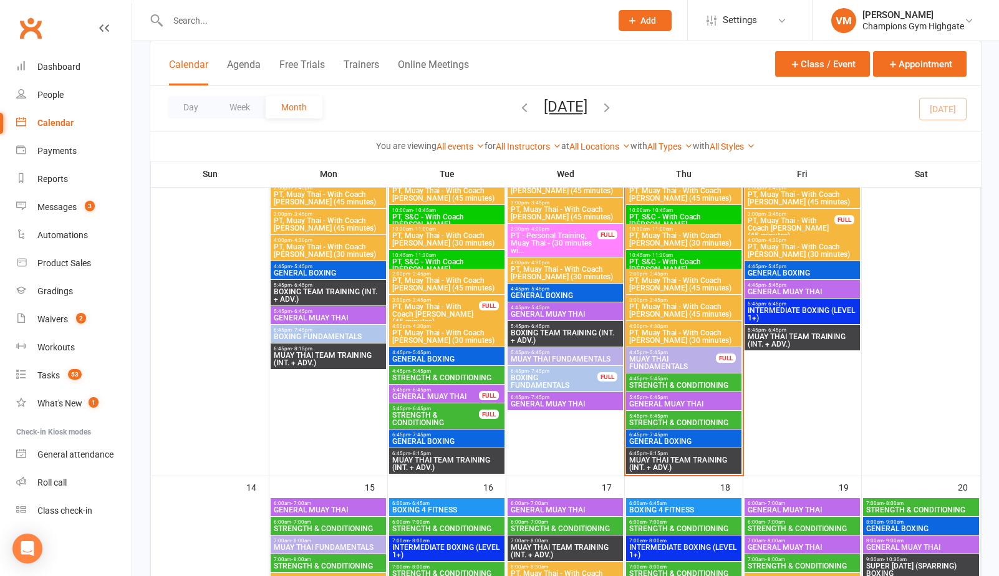
scroll to position [894, 0]
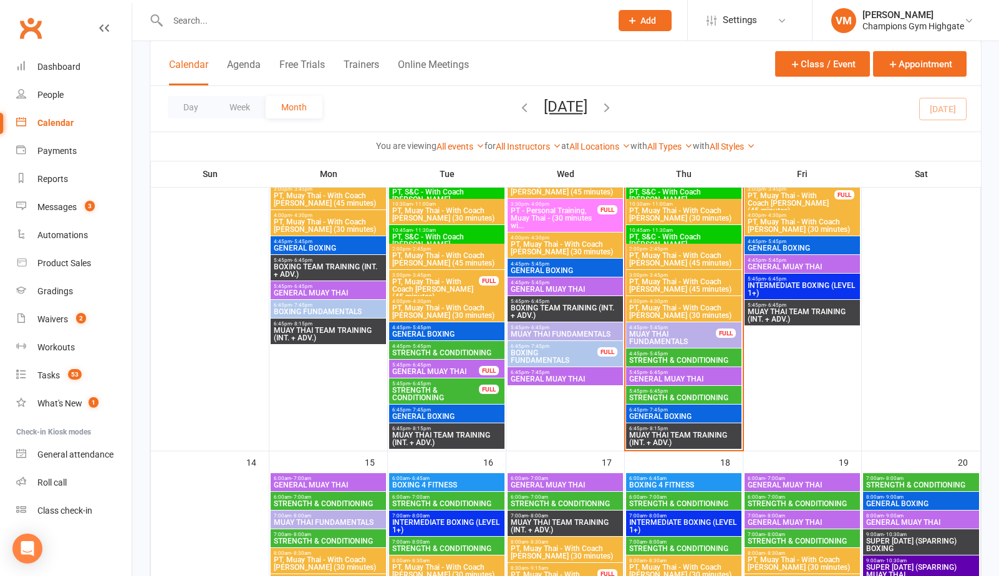
click at [698, 392] on span "5:45pm - 6:45pm" at bounding box center [684, 392] width 110 height 6
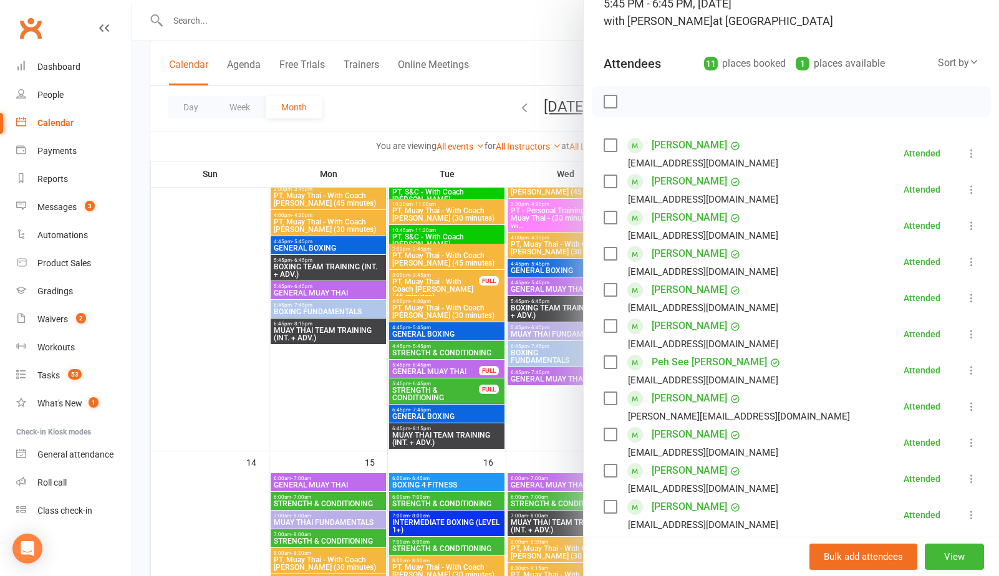
scroll to position [120, 0]
